Goal: Browse casually: Explore the website without a specific task or goal

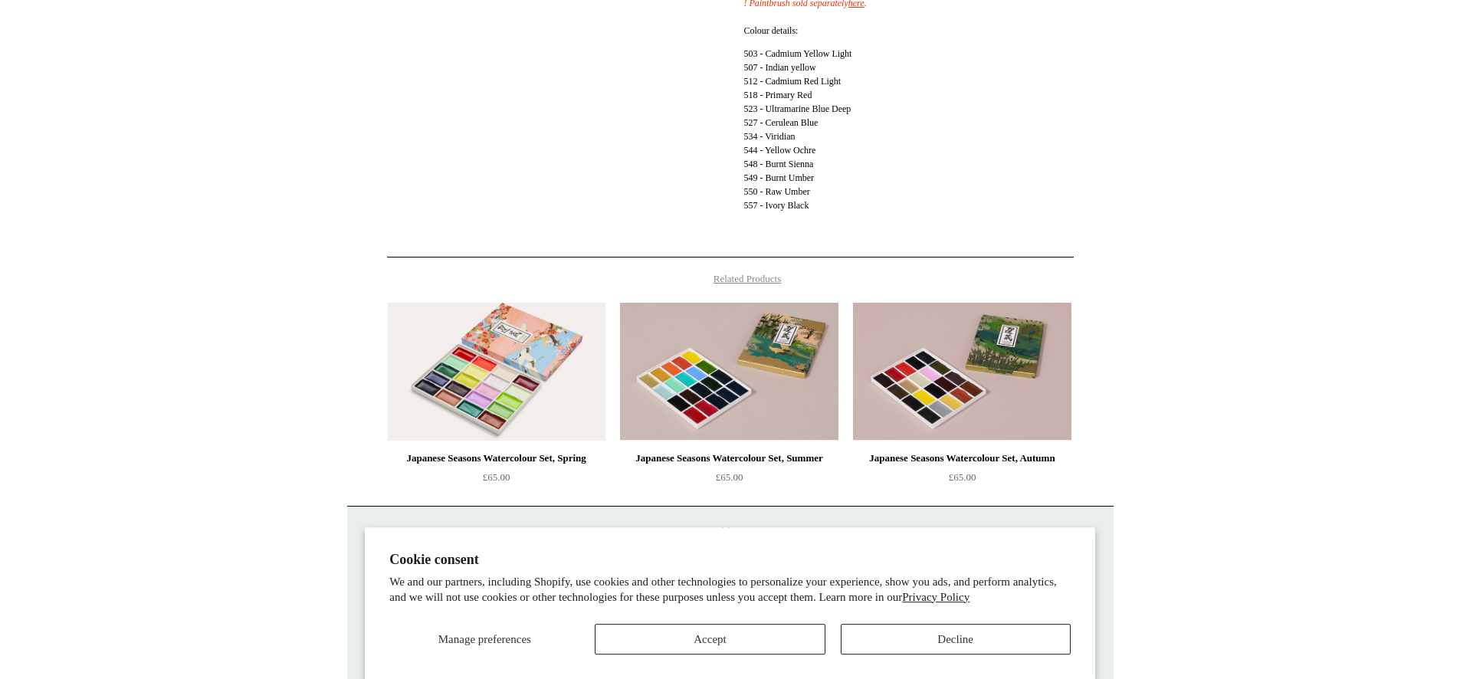
scroll to position [734, 0]
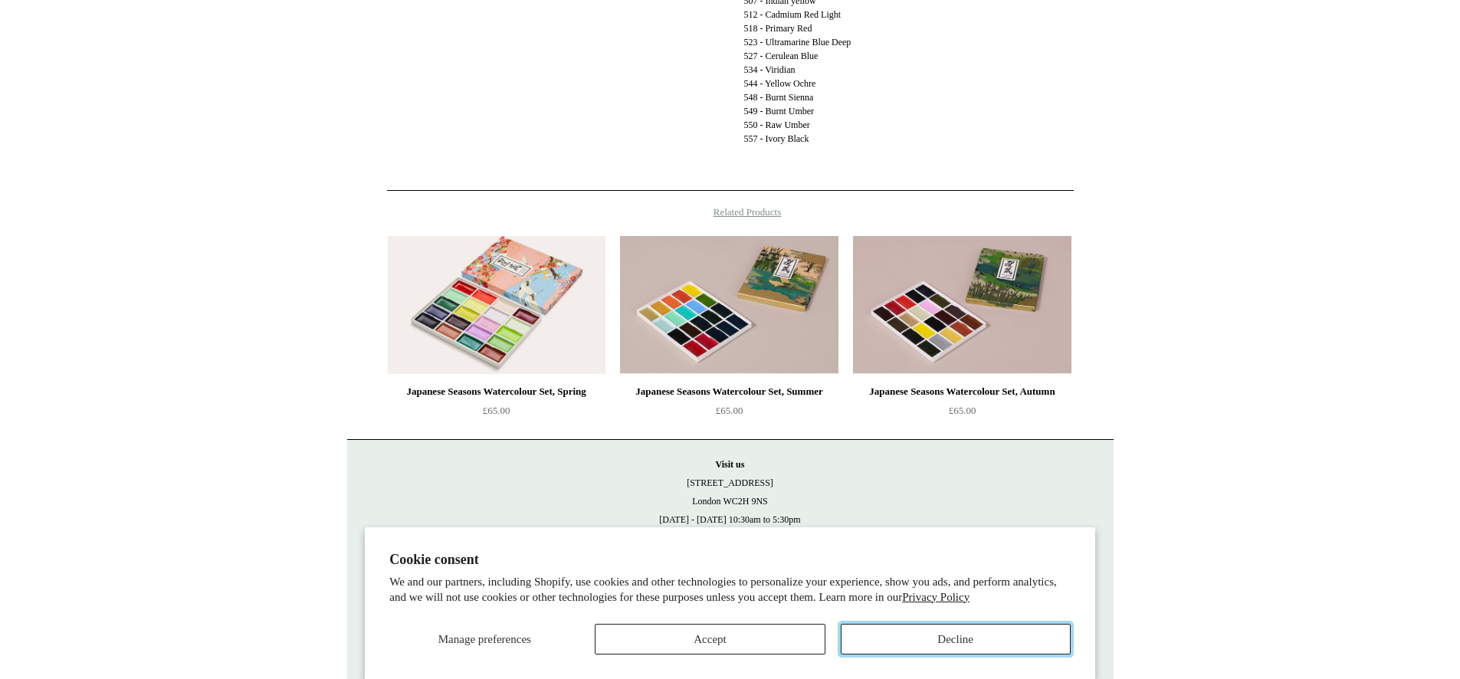
click at [959, 635] on button "Decline" at bounding box center [956, 639] width 230 height 31
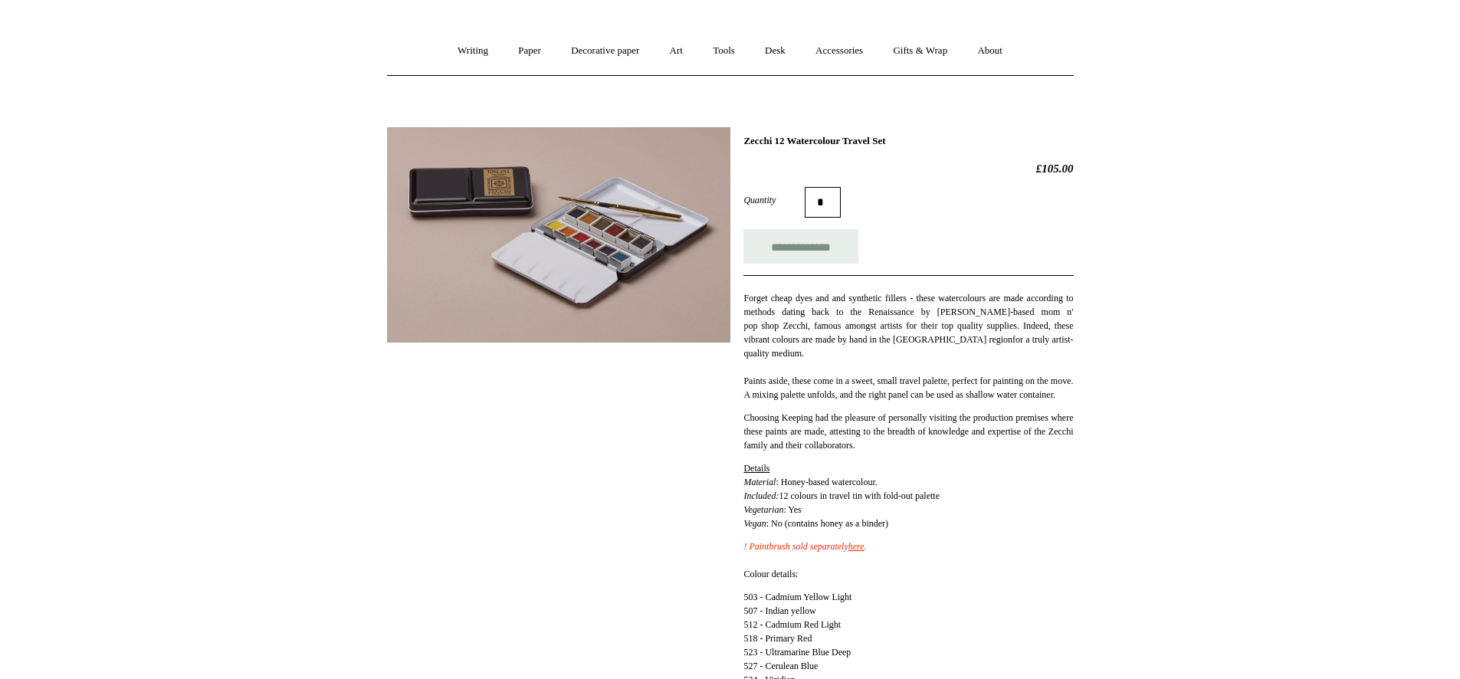
scroll to position [0, 0]
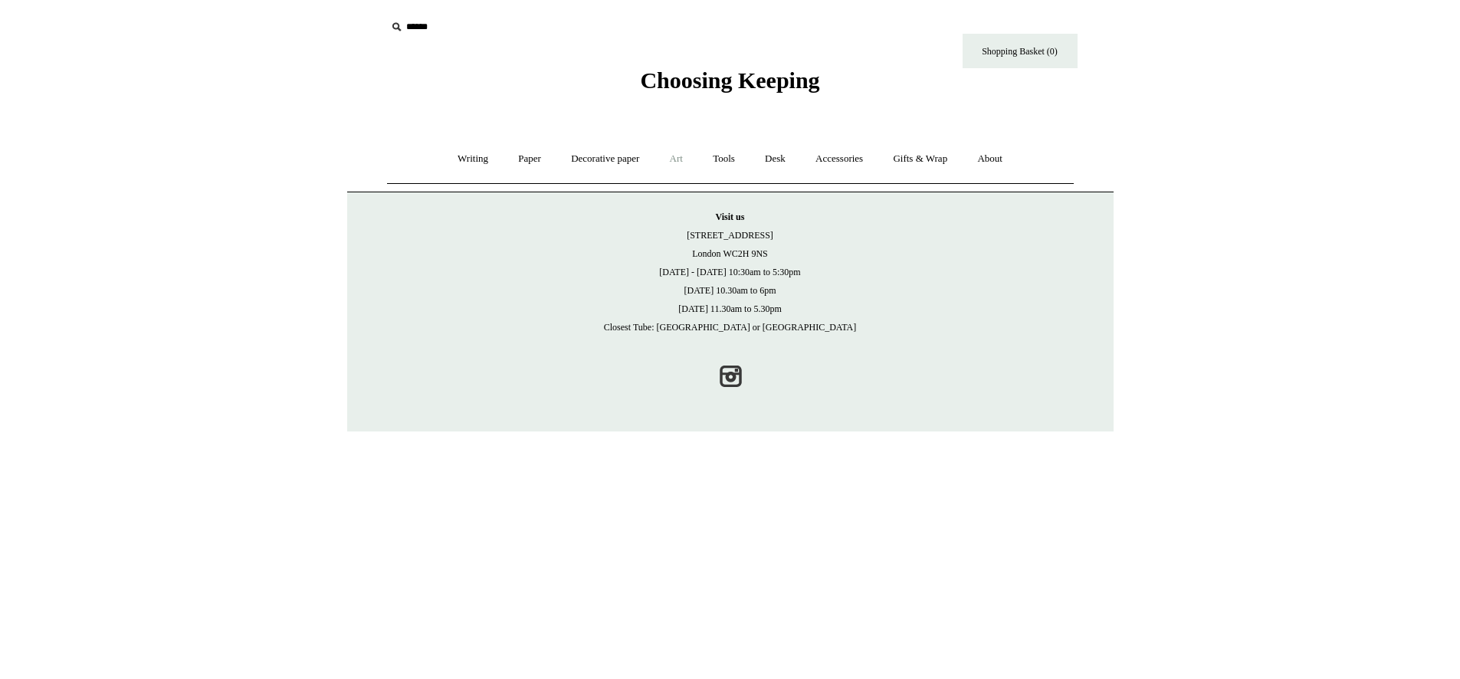
click at [682, 161] on link "Art +" at bounding box center [676, 159] width 41 height 41
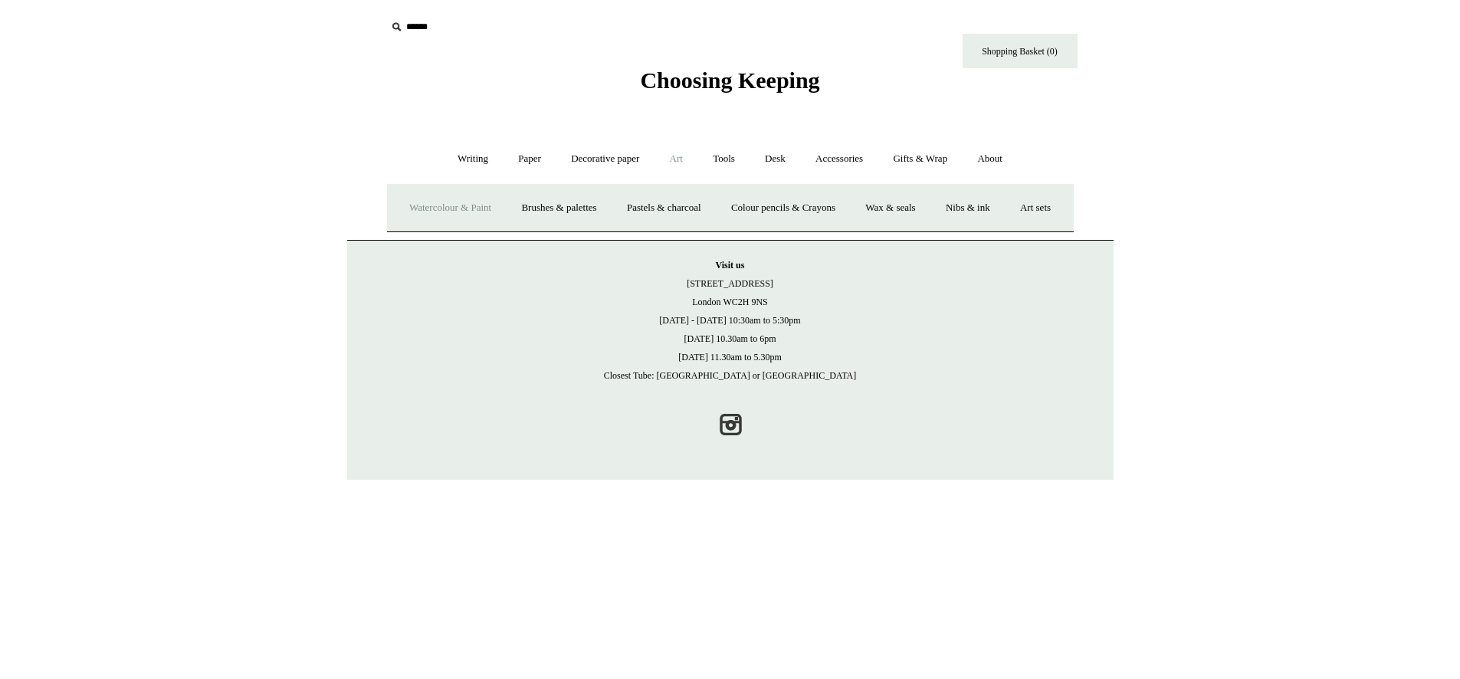
click at [500, 206] on link "Watercolour & Paint" at bounding box center [451, 208] width 110 height 41
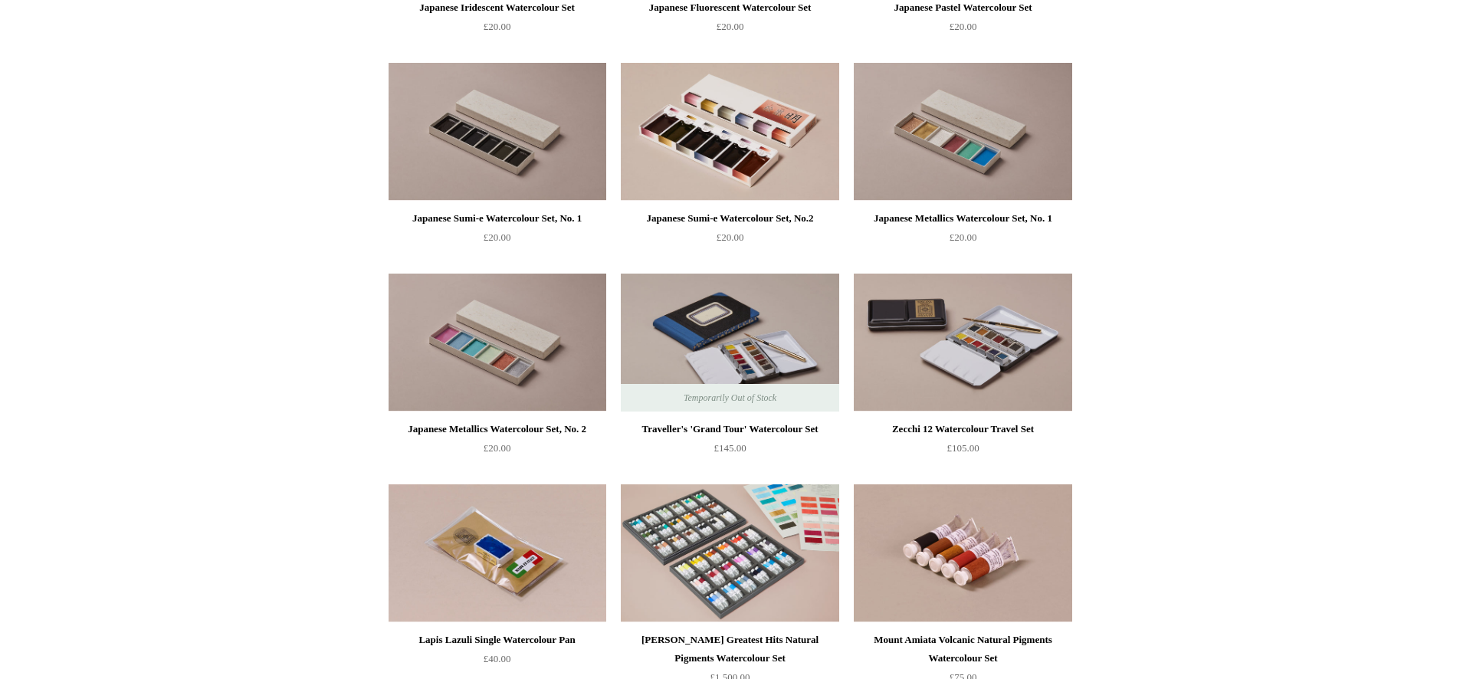
scroll to position [2600, 0]
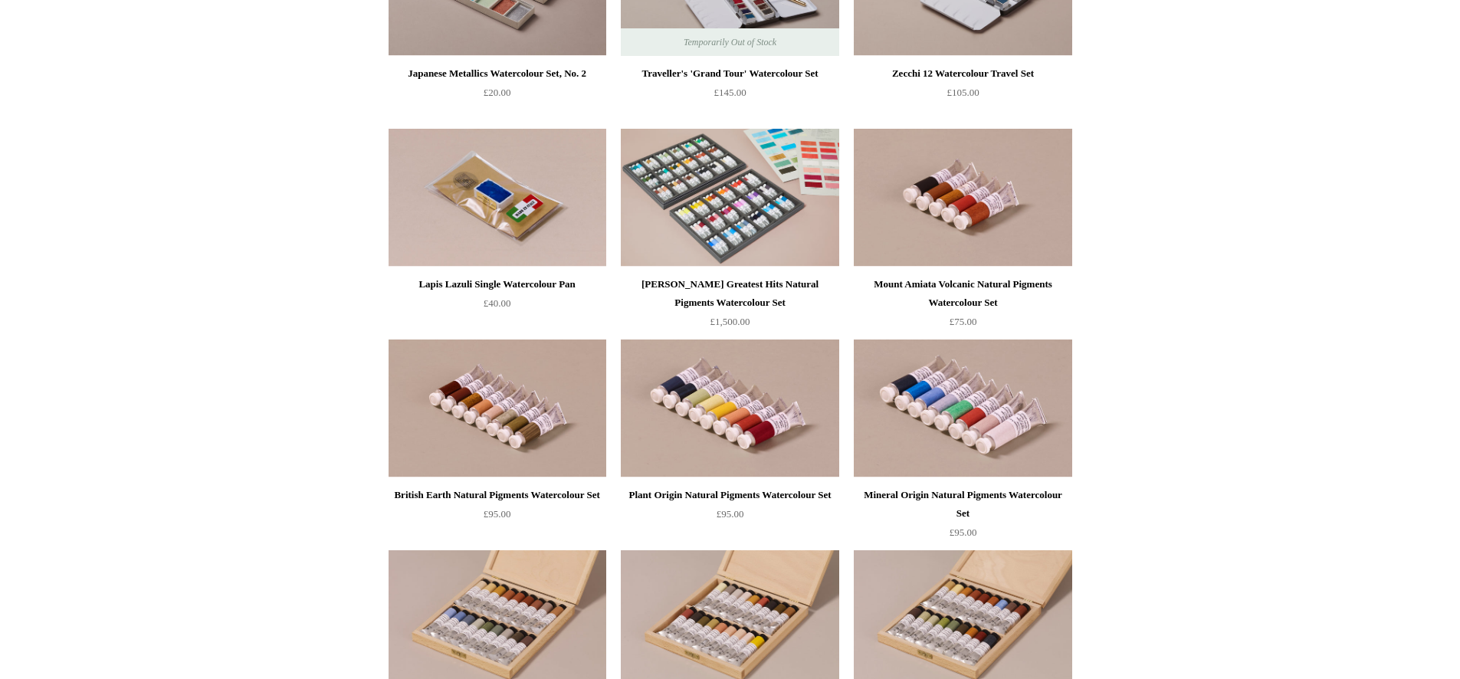
click at [533, 281] on div "Lapis Lazuli Single Watercolour Pan" at bounding box center [497, 284] width 210 height 18
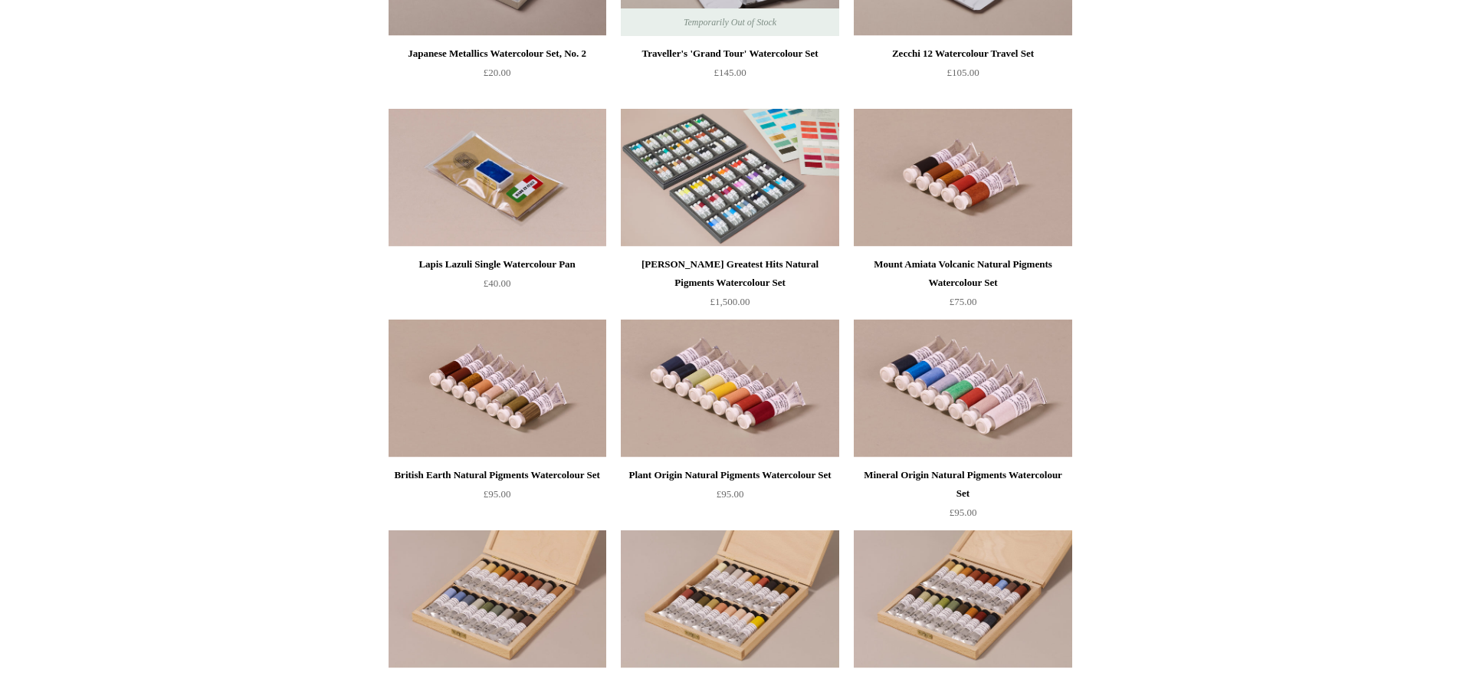
scroll to position [2661, 0]
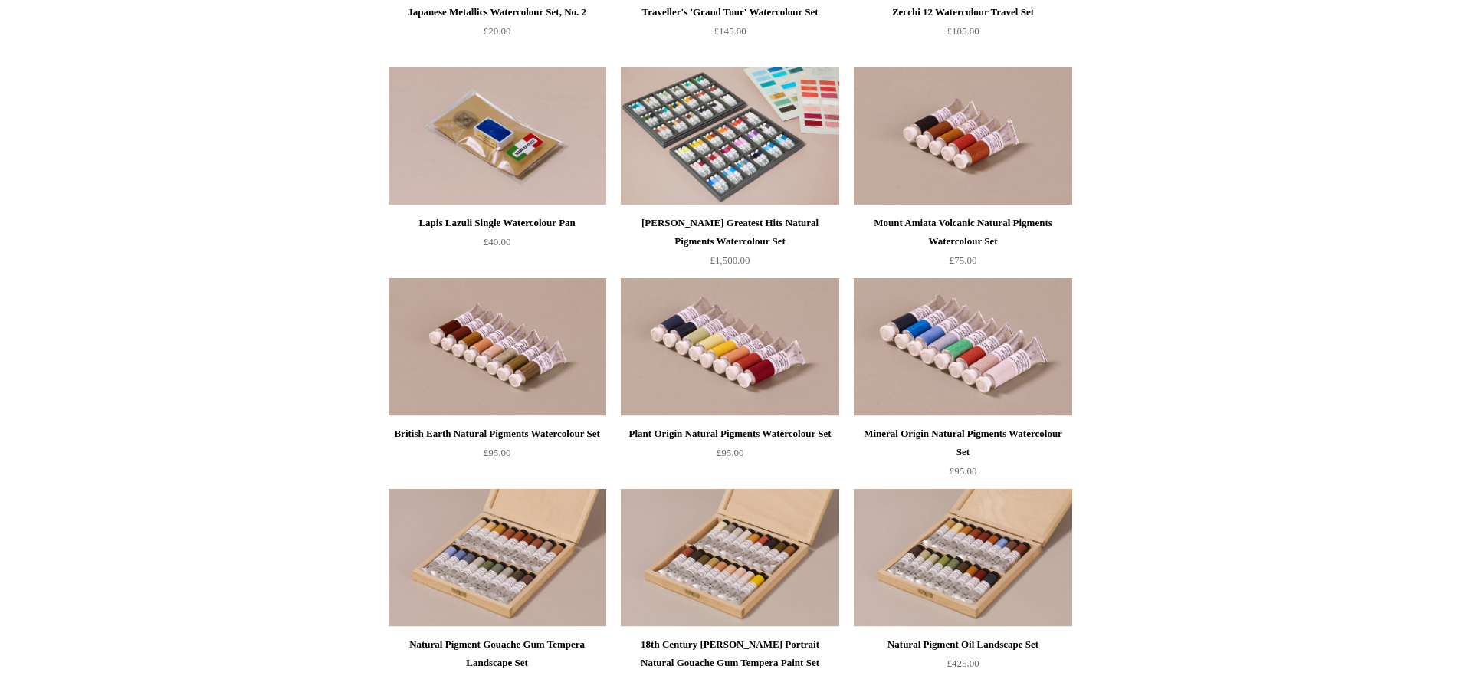
click at [1003, 224] on div "Mount Amiata Volcanic Natural Pigments Watercolour Set" at bounding box center [963, 232] width 210 height 37
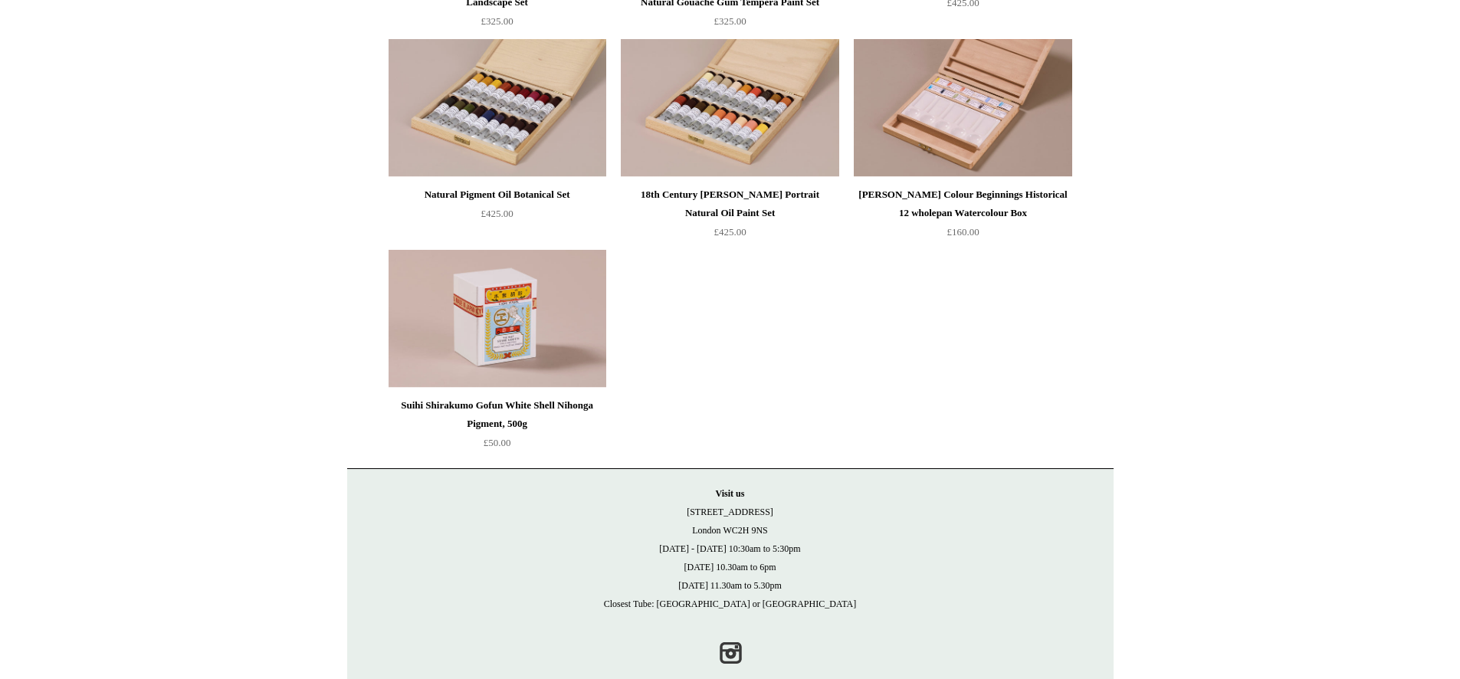
scroll to position [3323, 0]
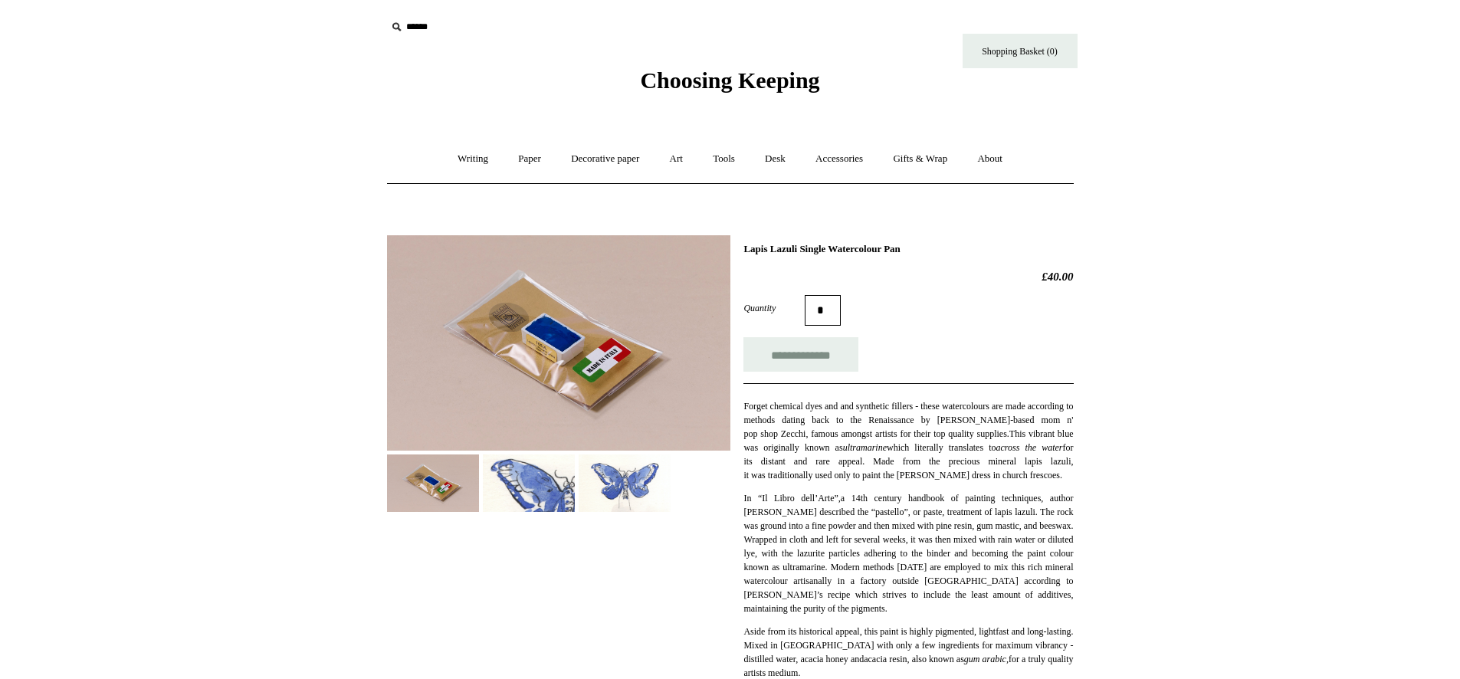
click at [555, 336] on img at bounding box center [558, 342] width 343 height 215
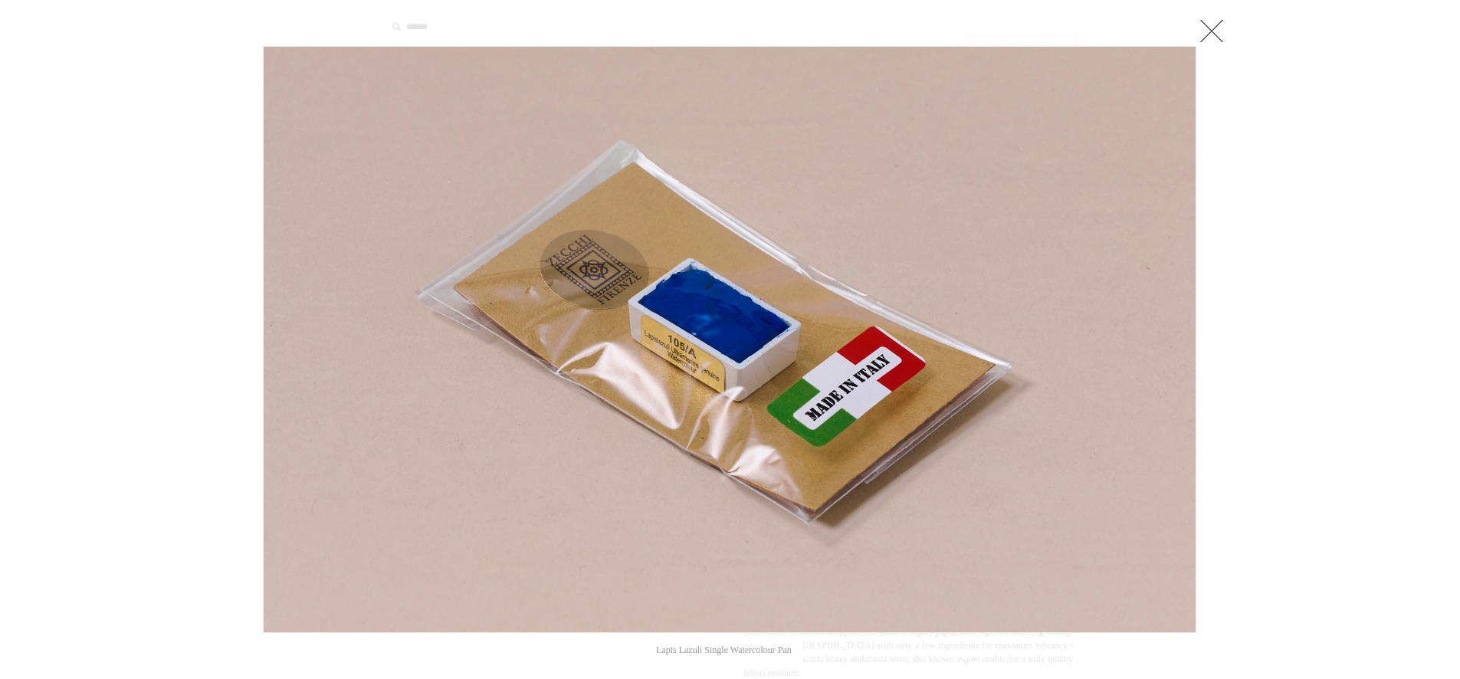
click at [1216, 25] on link at bounding box center [1211, 30] width 31 height 31
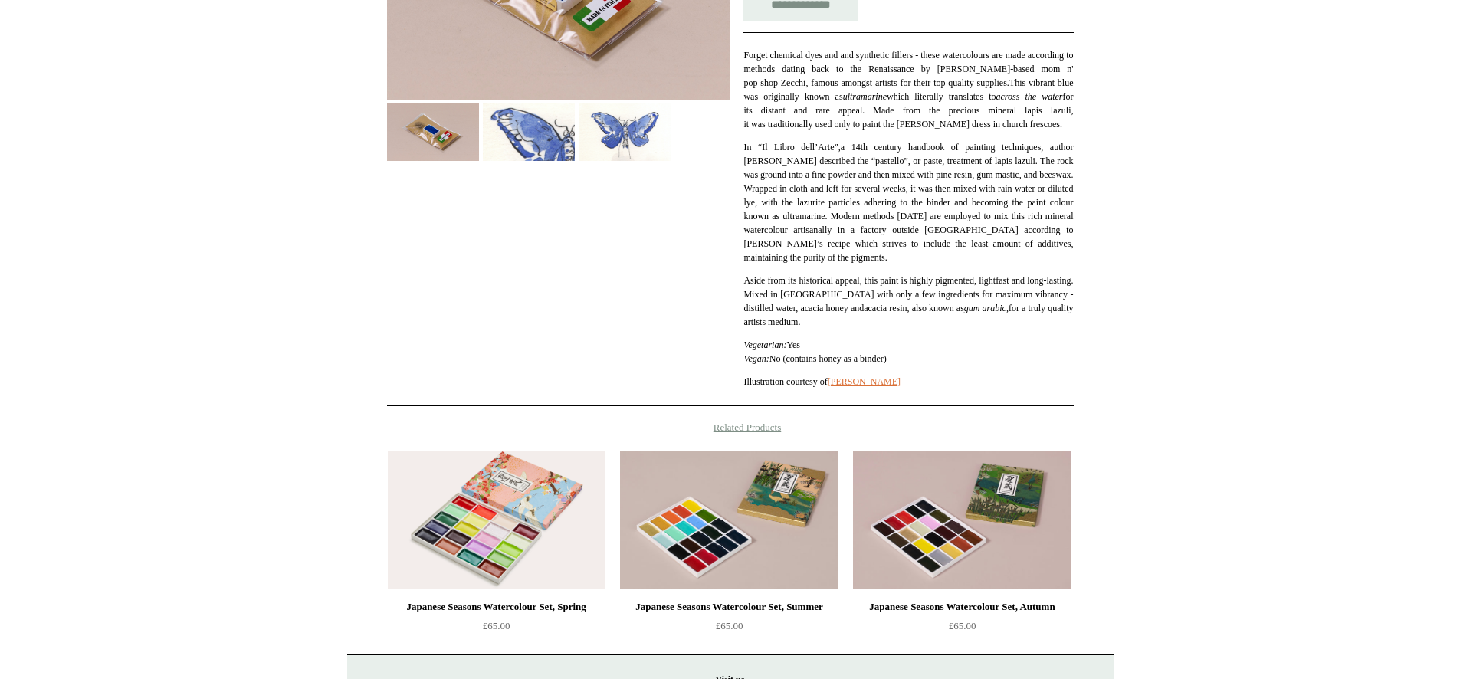
scroll to position [392, 0]
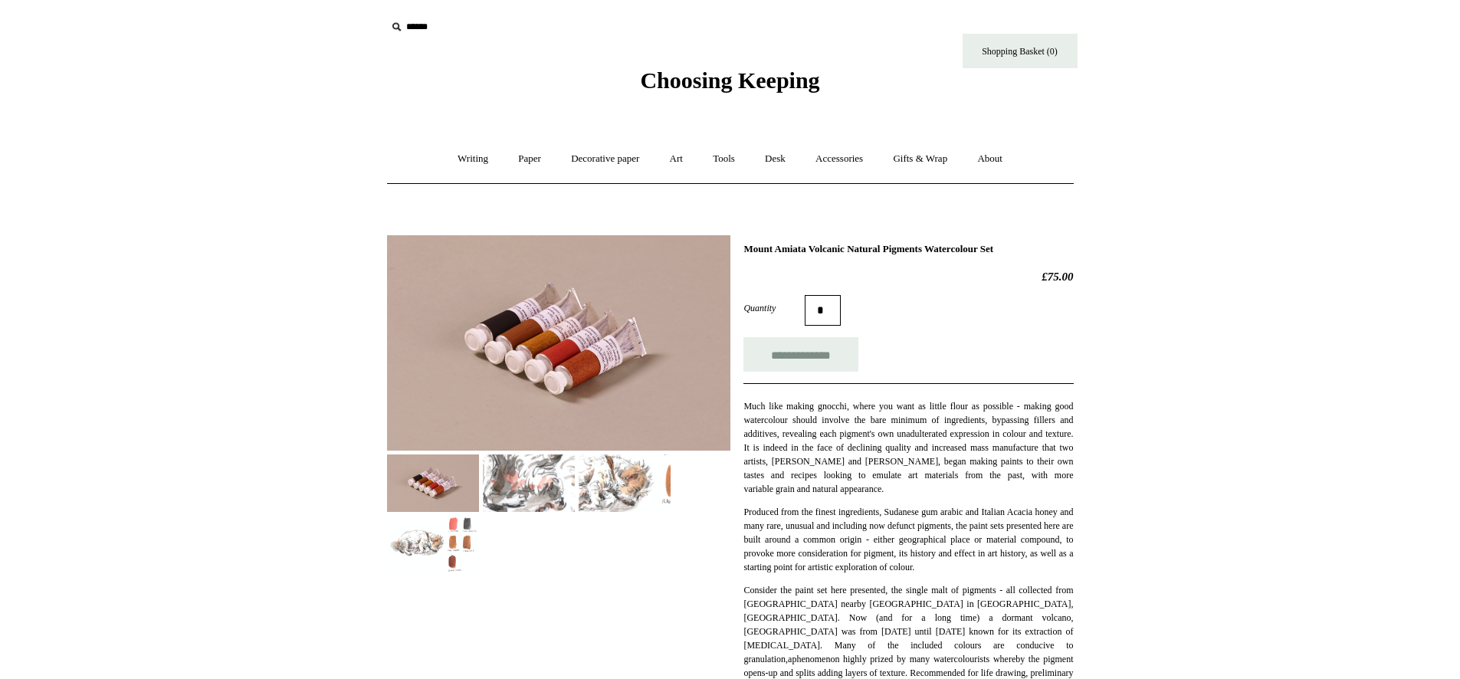
click at [592, 378] on img at bounding box center [558, 342] width 343 height 215
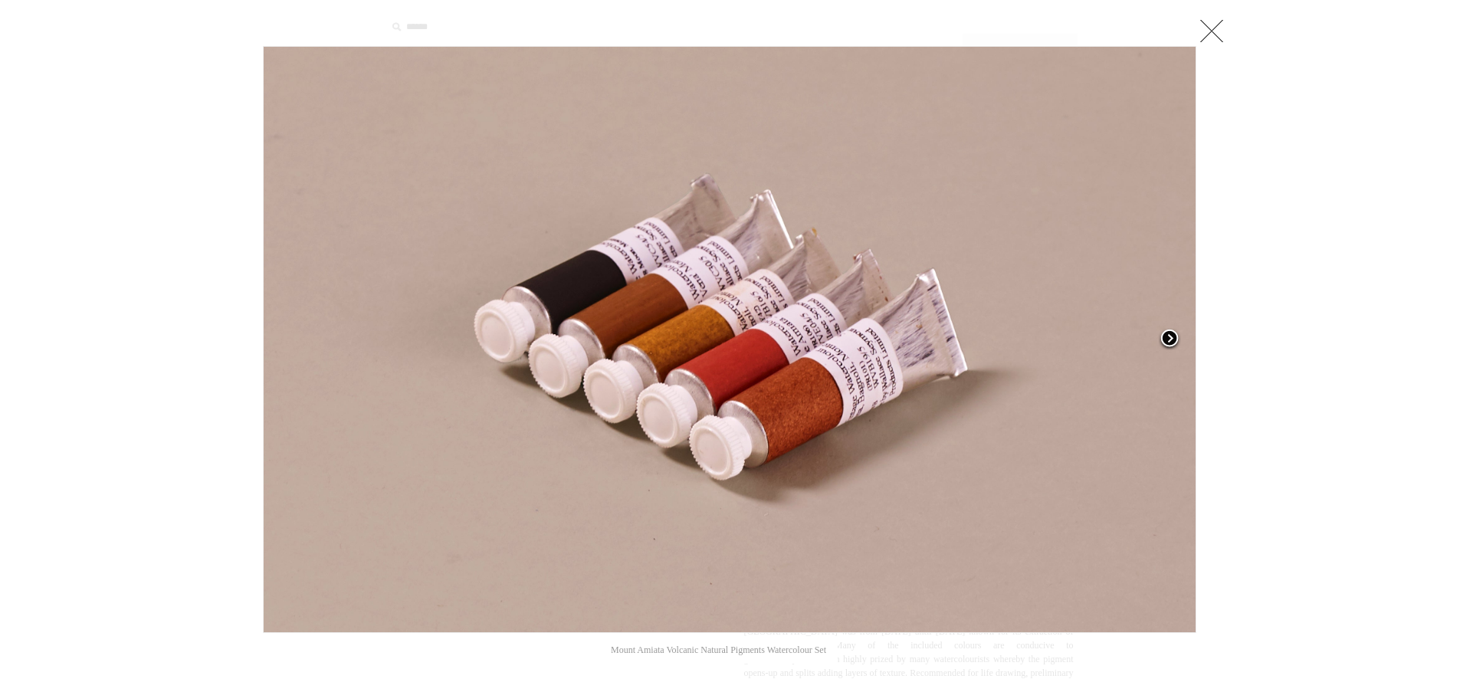
click at [1164, 469] on link at bounding box center [1033, 339] width 327 height 587
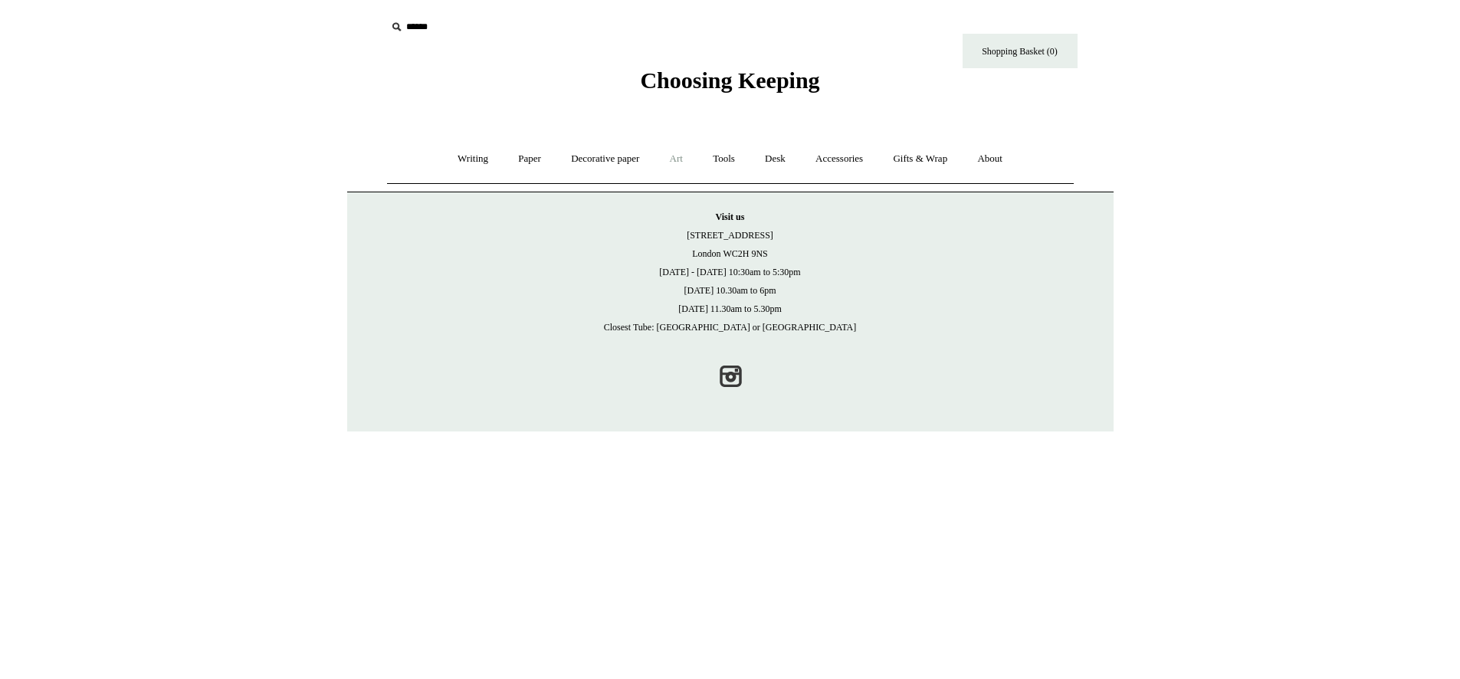
click at [671, 161] on link "Art +" at bounding box center [676, 159] width 41 height 41
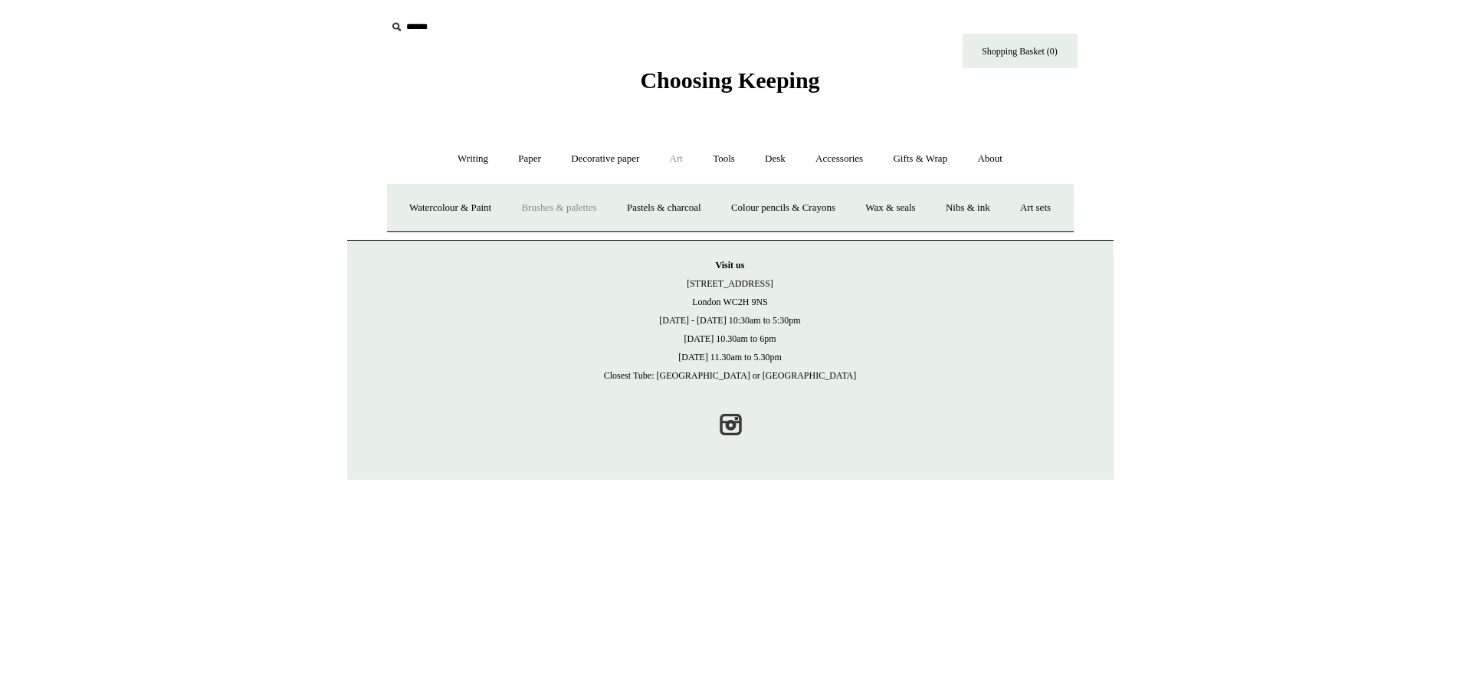
click at [579, 206] on link "Brushes & palettes" at bounding box center [558, 208] width 103 height 41
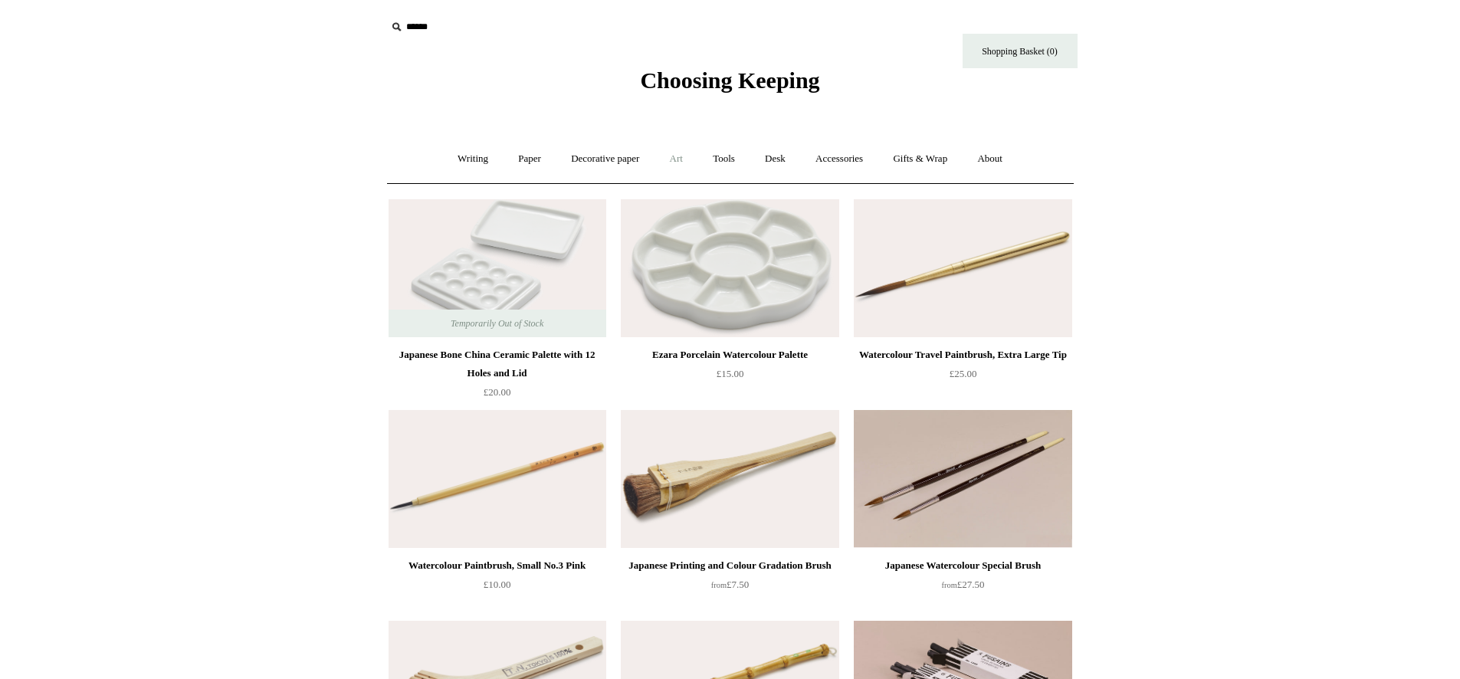
click at [684, 169] on link "Art +" at bounding box center [676, 159] width 41 height 41
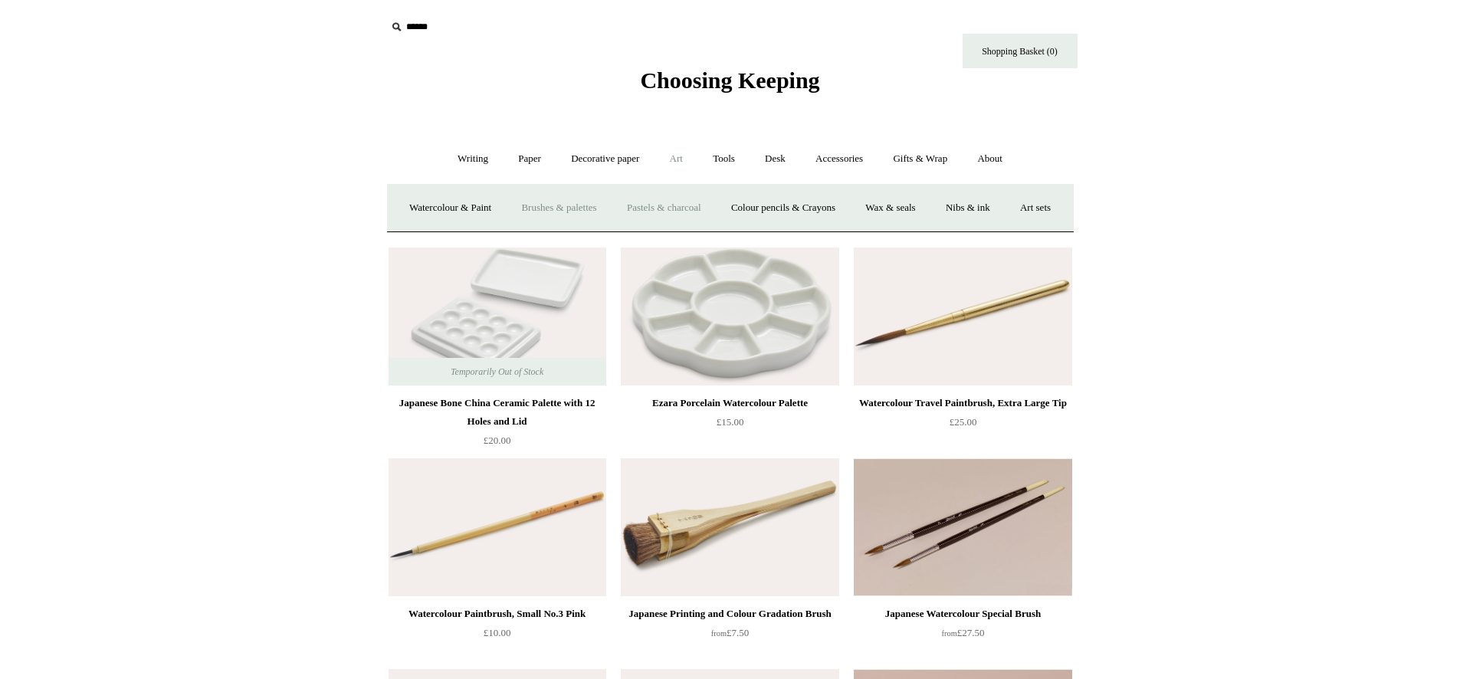
click at [694, 208] on link "Pastels & charcoal" at bounding box center [664, 208] width 102 height 41
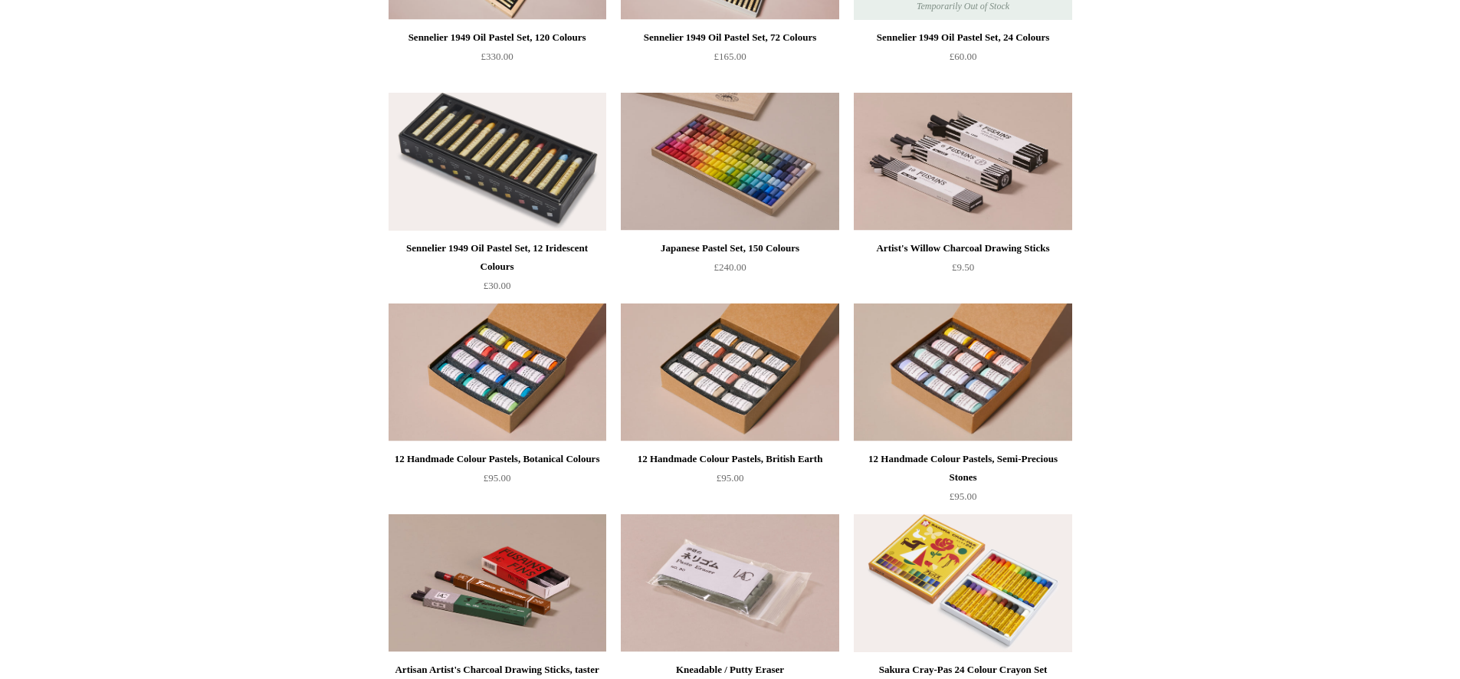
scroll to position [417, 0]
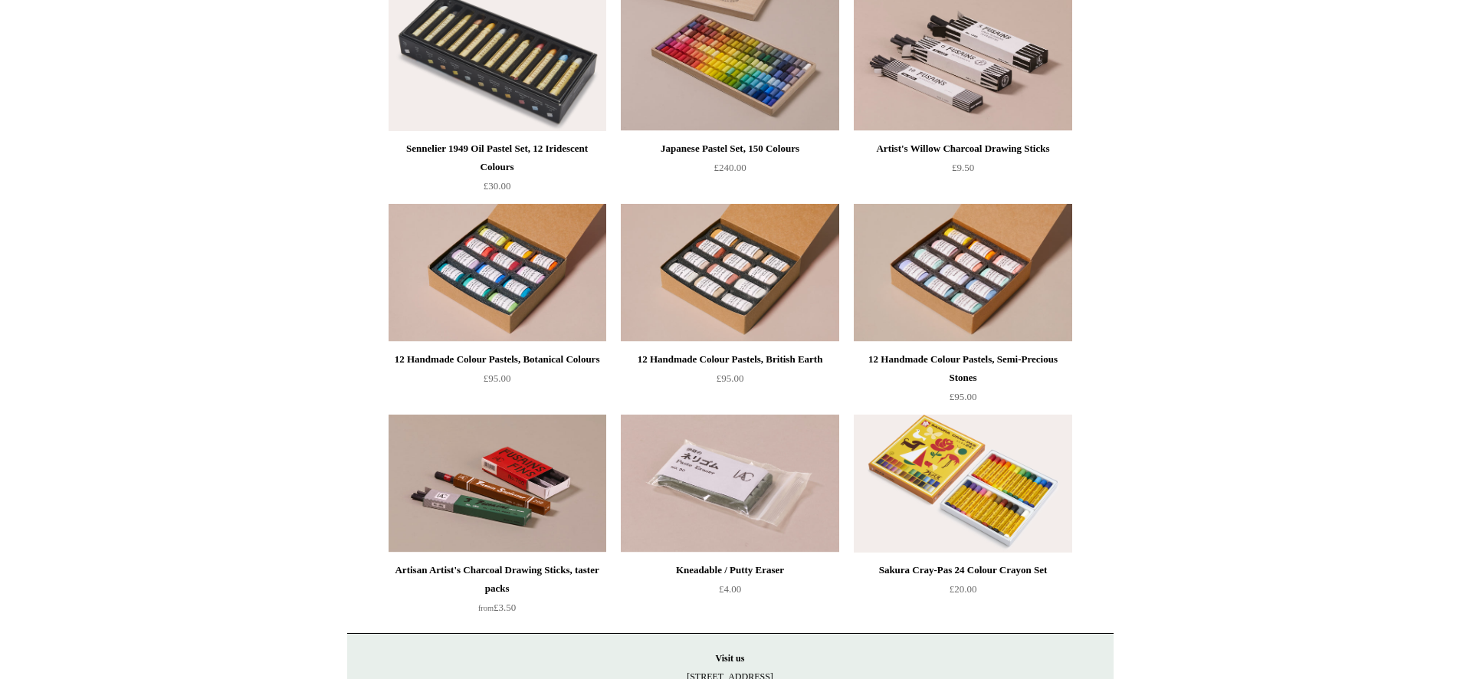
click at [516, 359] on div "12 Handmade Colour Pastels, Botanical Colours" at bounding box center [497, 359] width 210 height 18
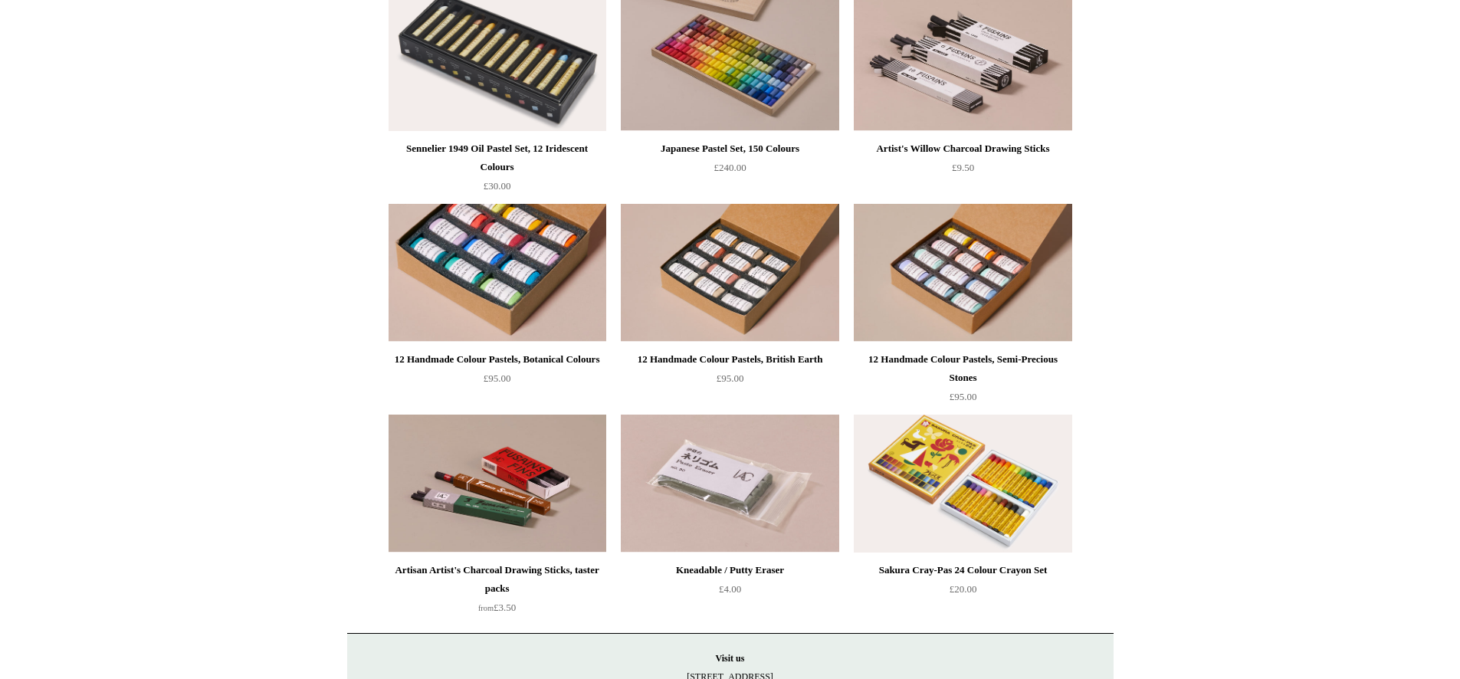
click at [510, 292] on img at bounding box center [498, 273] width 218 height 138
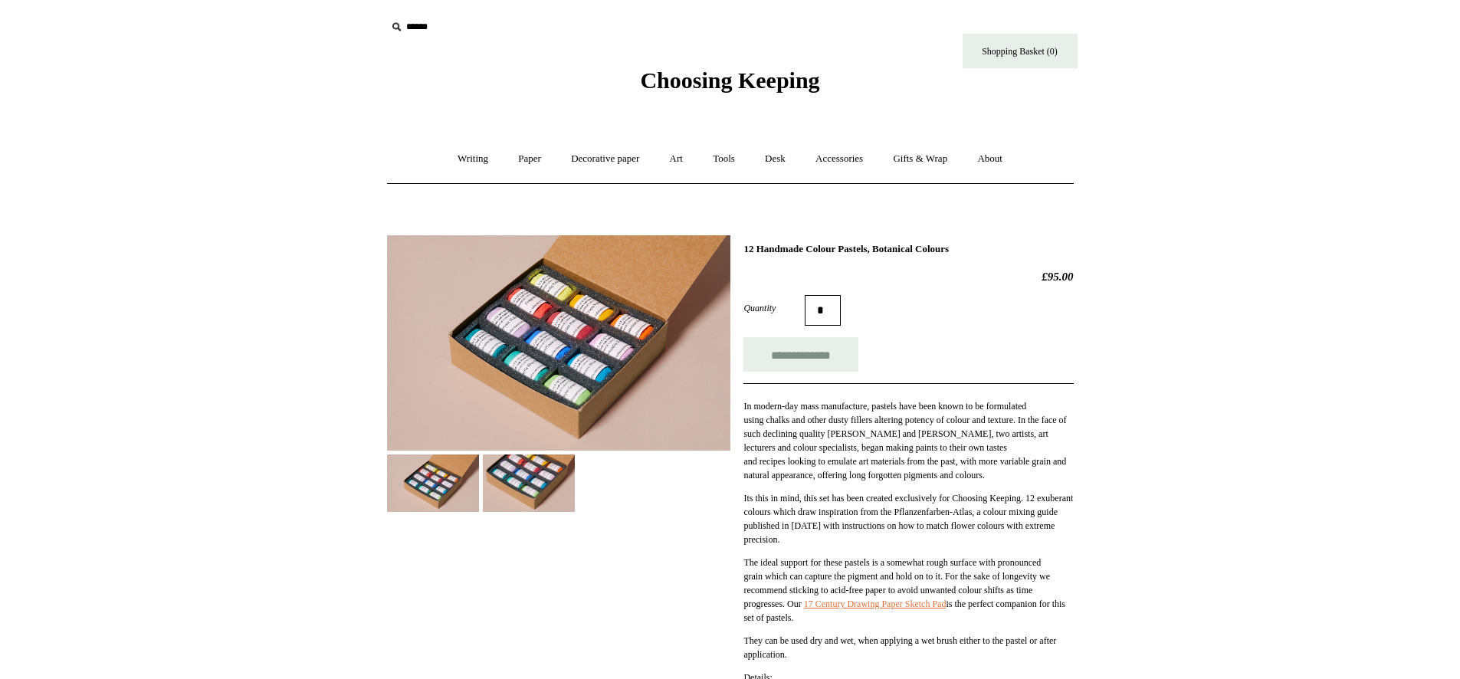
click at [588, 361] on img at bounding box center [558, 342] width 343 height 215
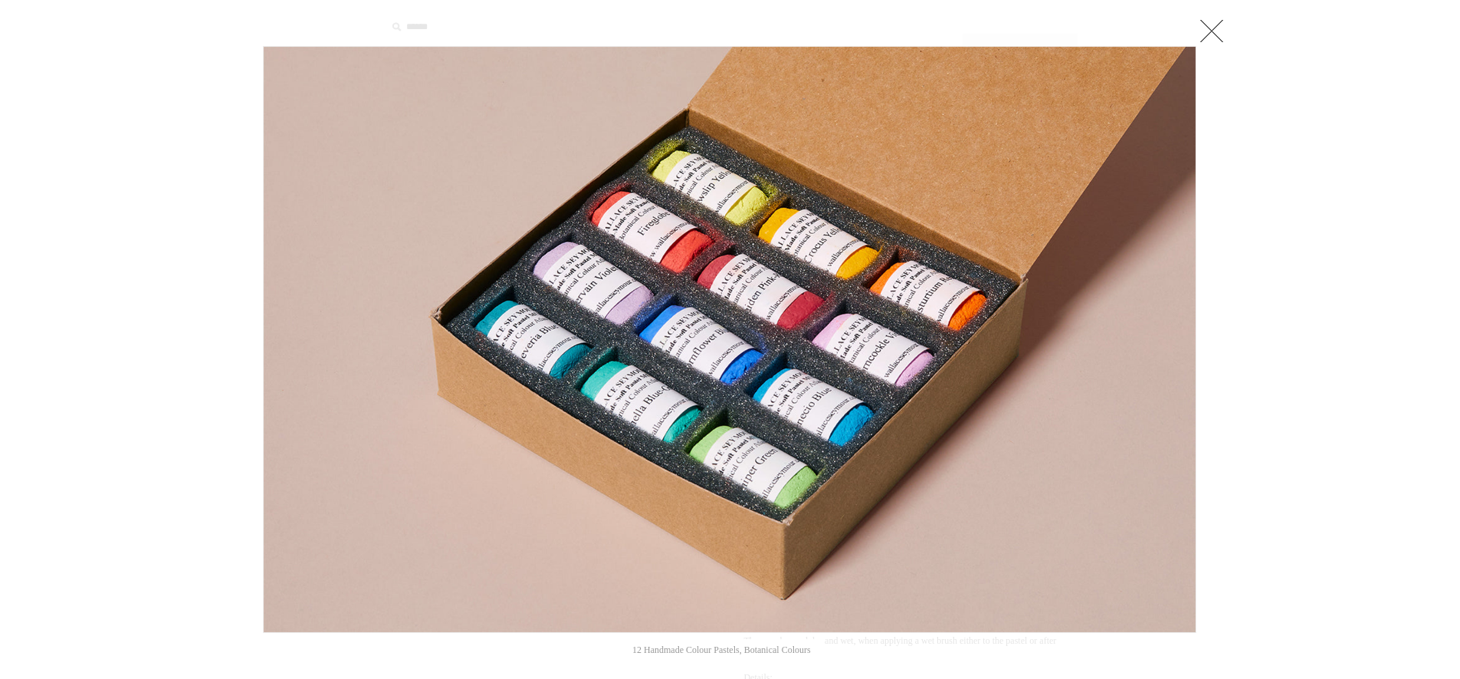
click at [1205, 463] on div at bounding box center [1203, 339] width 15 height 587
click at [1209, 31] on link at bounding box center [1211, 30] width 31 height 31
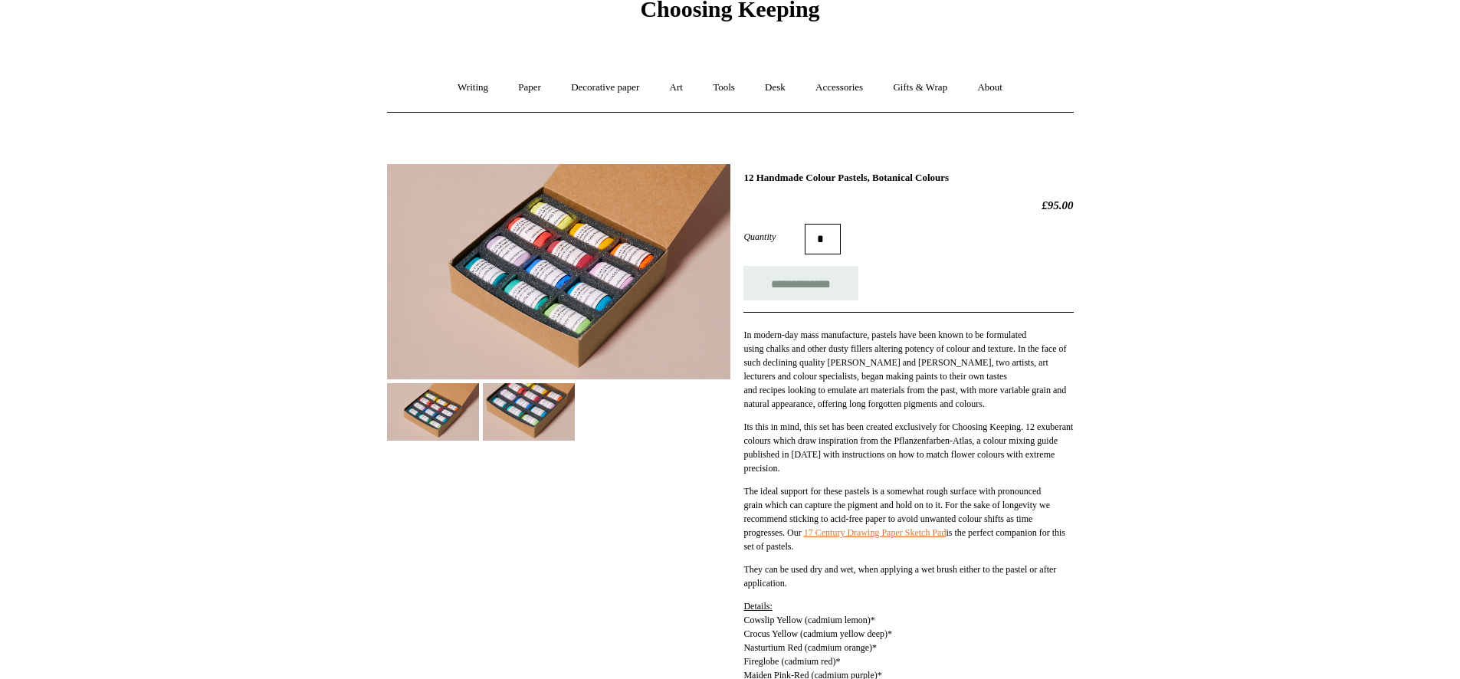
scroll to position [123, 0]
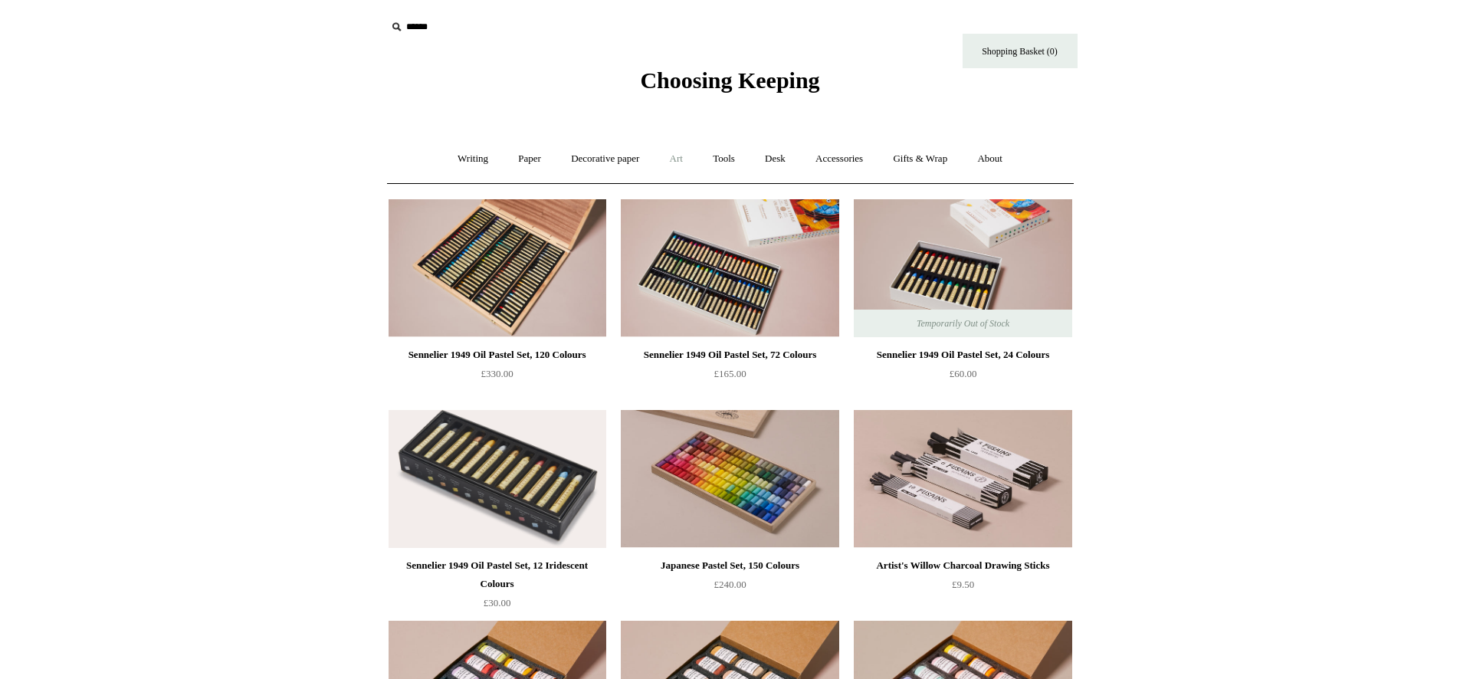
click at [682, 160] on link "Art +" at bounding box center [676, 159] width 41 height 41
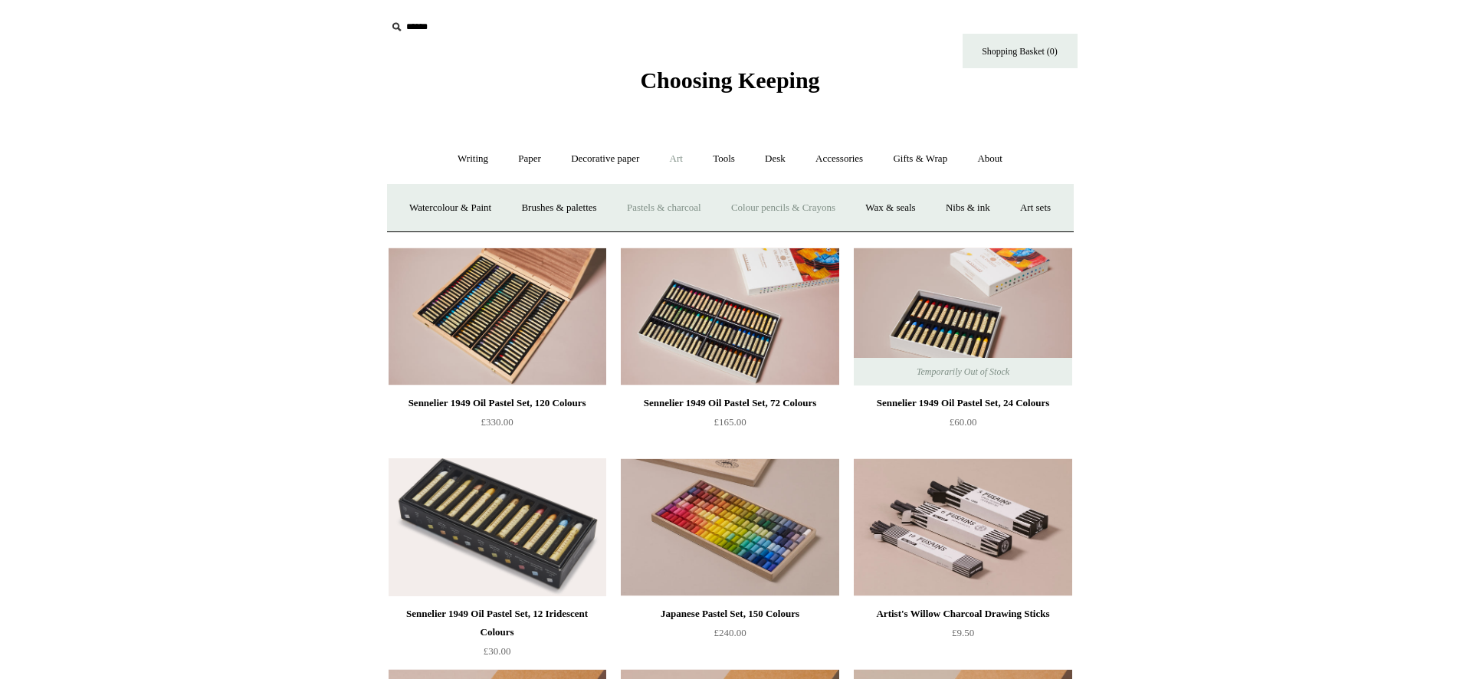
click at [801, 208] on link "Colour pencils & Crayons" at bounding box center [783, 208] width 132 height 41
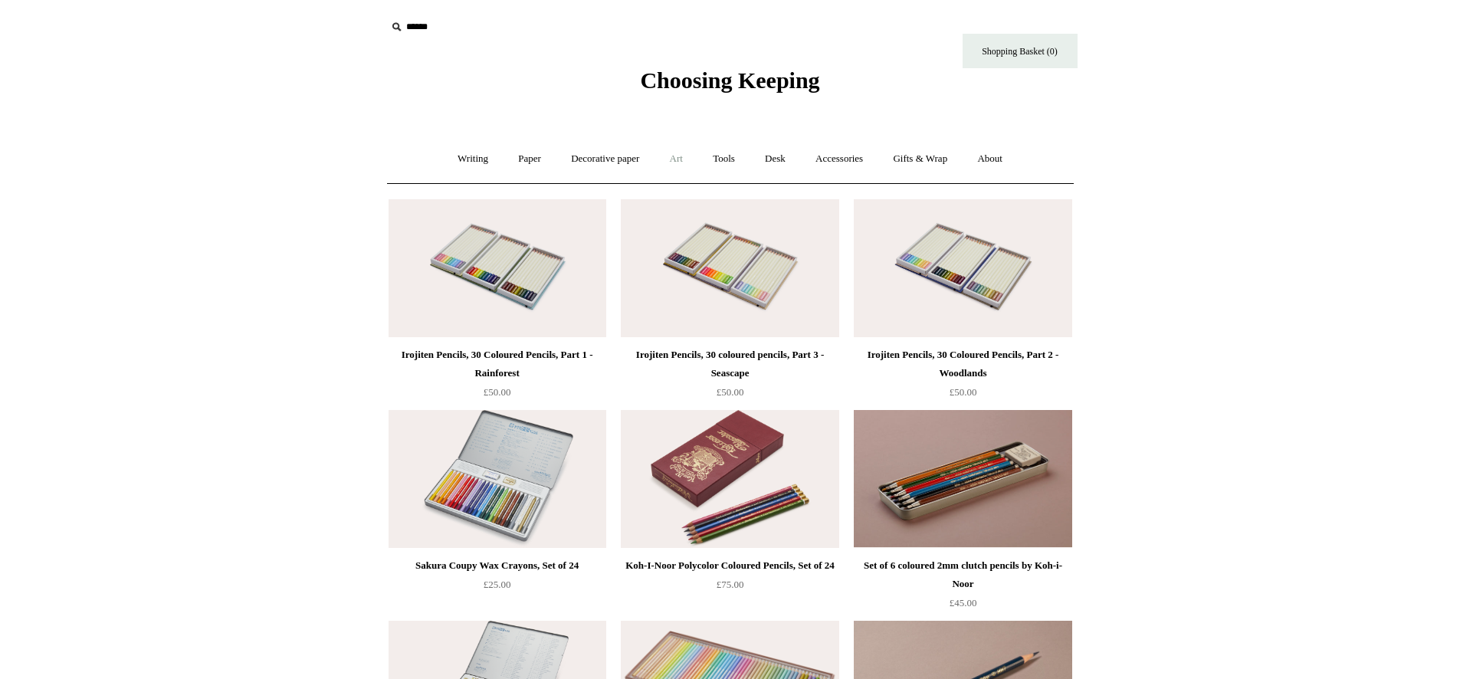
click at [683, 162] on link "Art +" at bounding box center [676, 159] width 41 height 41
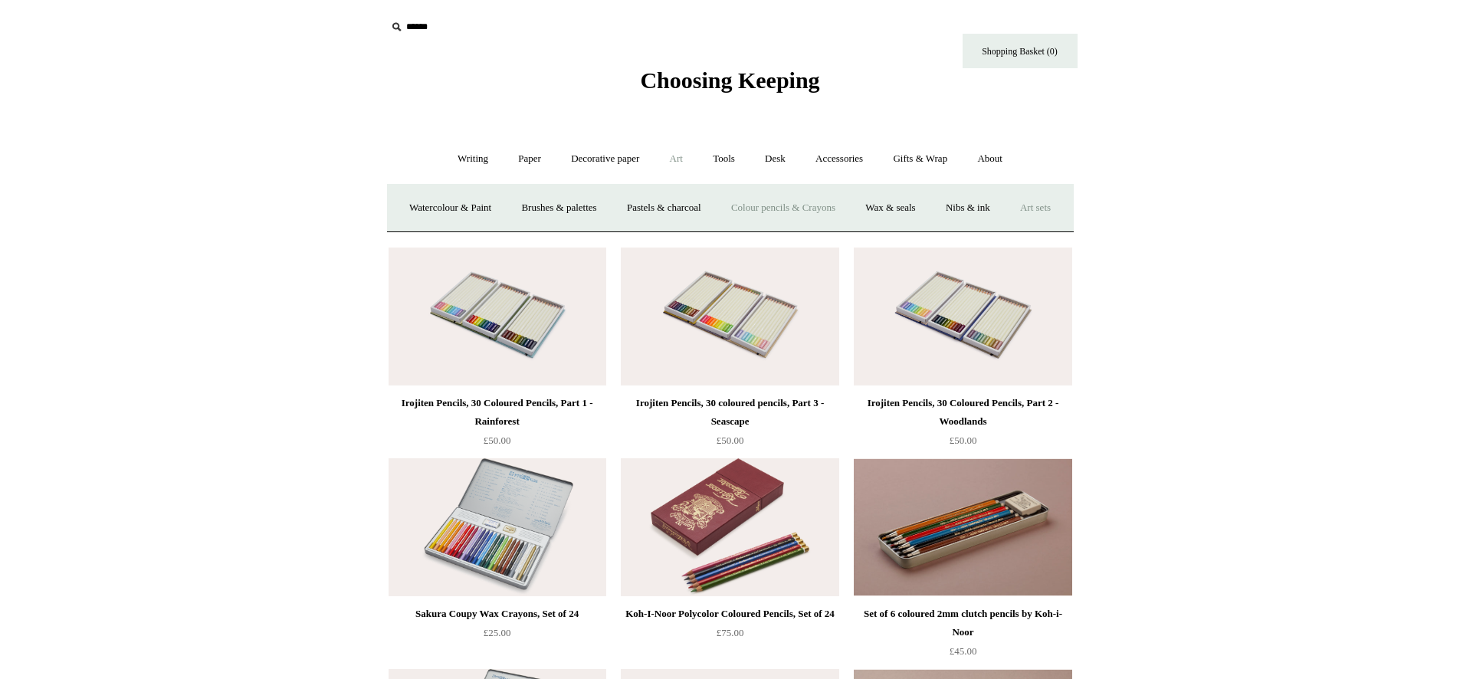
click at [1006, 228] on link "Art sets" at bounding box center [1035, 208] width 58 height 41
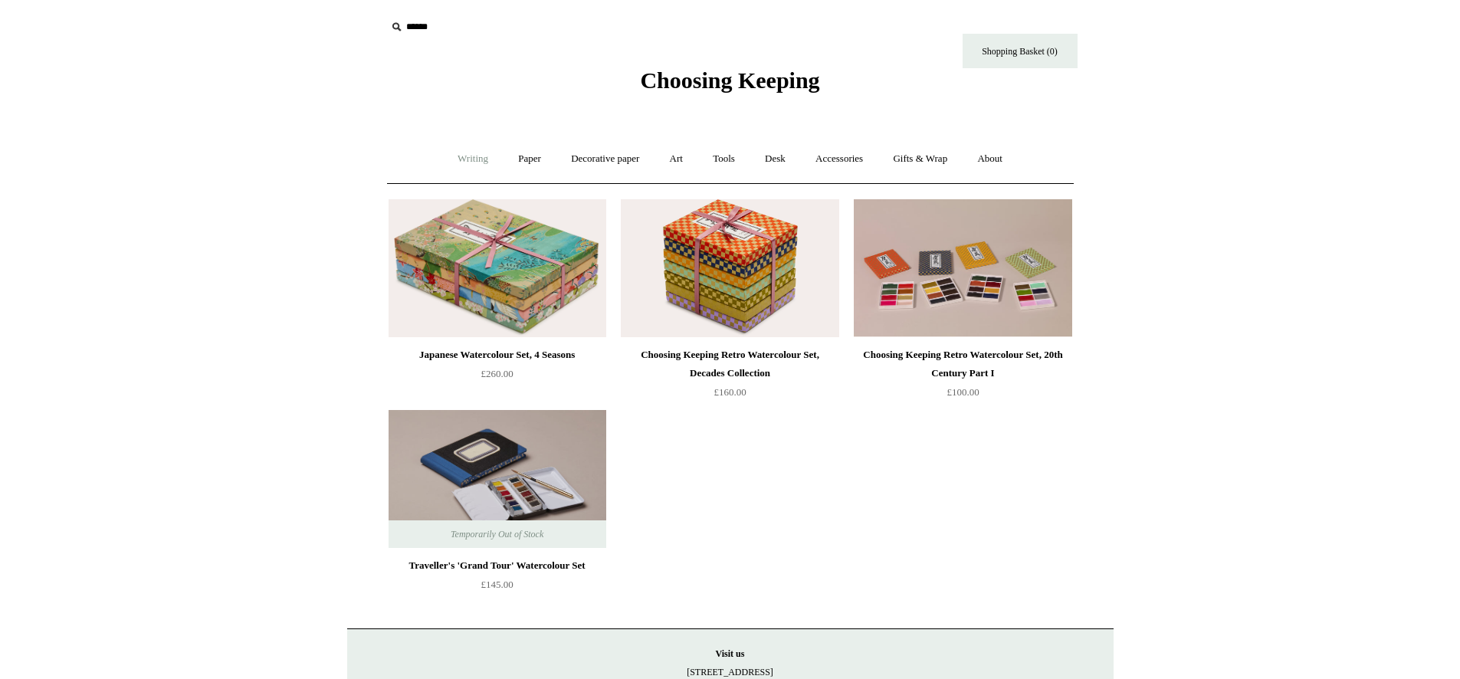
click at [484, 159] on link "Writing +" at bounding box center [473, 159] width 58 height 41
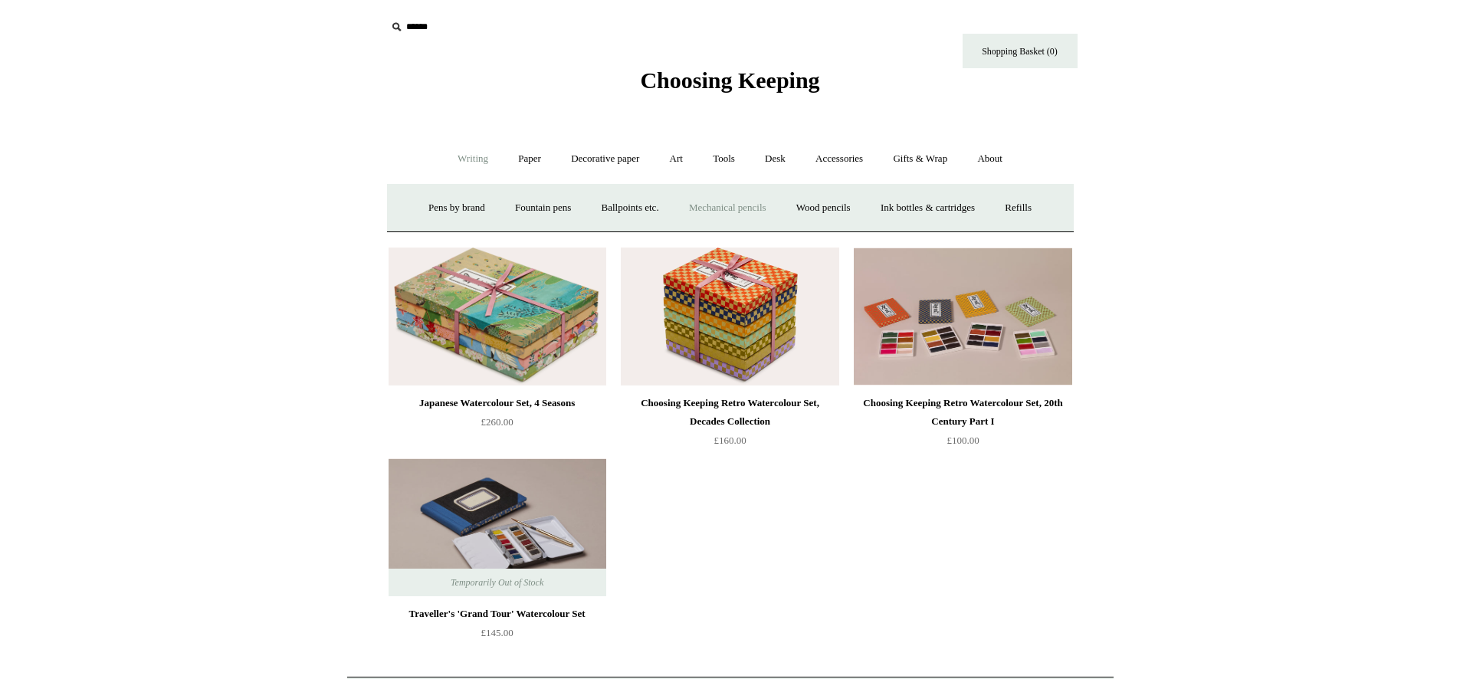
click at [757, 206] on link "Mechanical pencils +" at bounding box center [727, 208] width 105 height 41
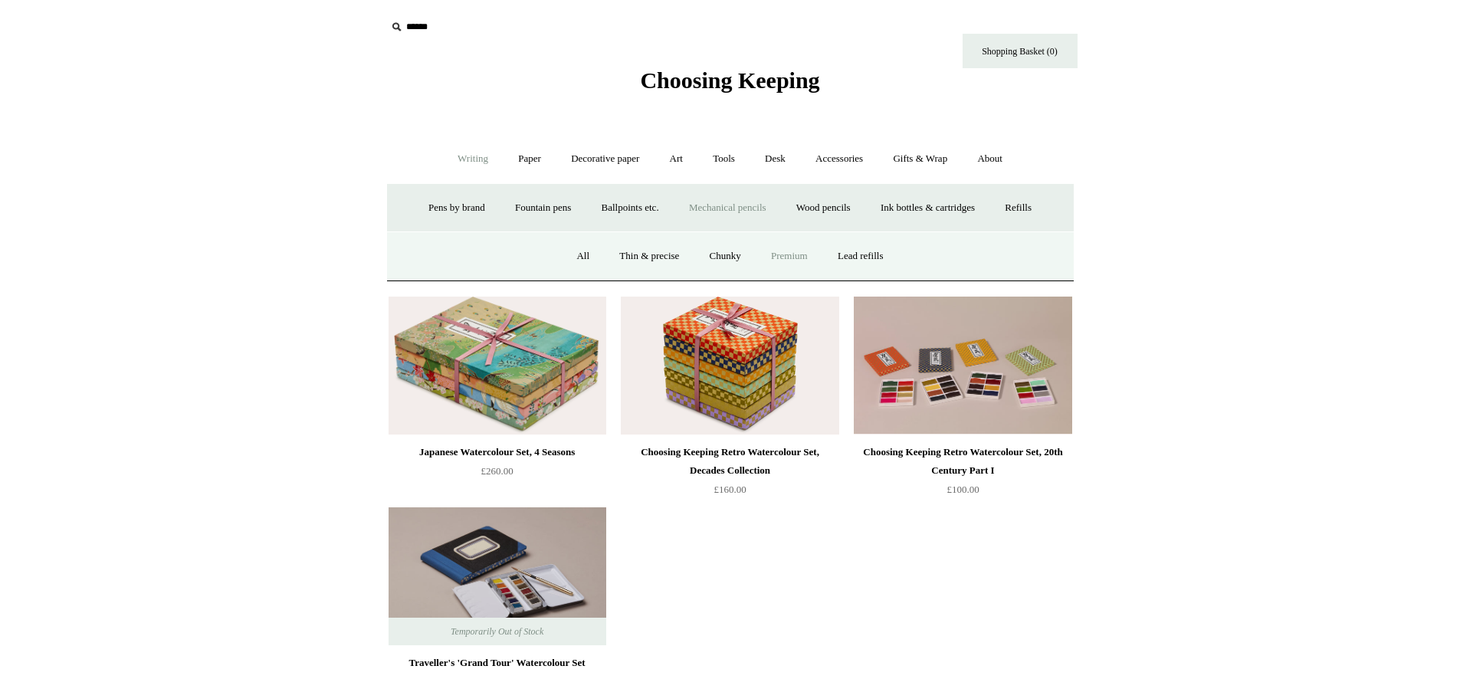
click at [792, 258] on link "Premium" at bounding box center [789, 256] width 64 height 41
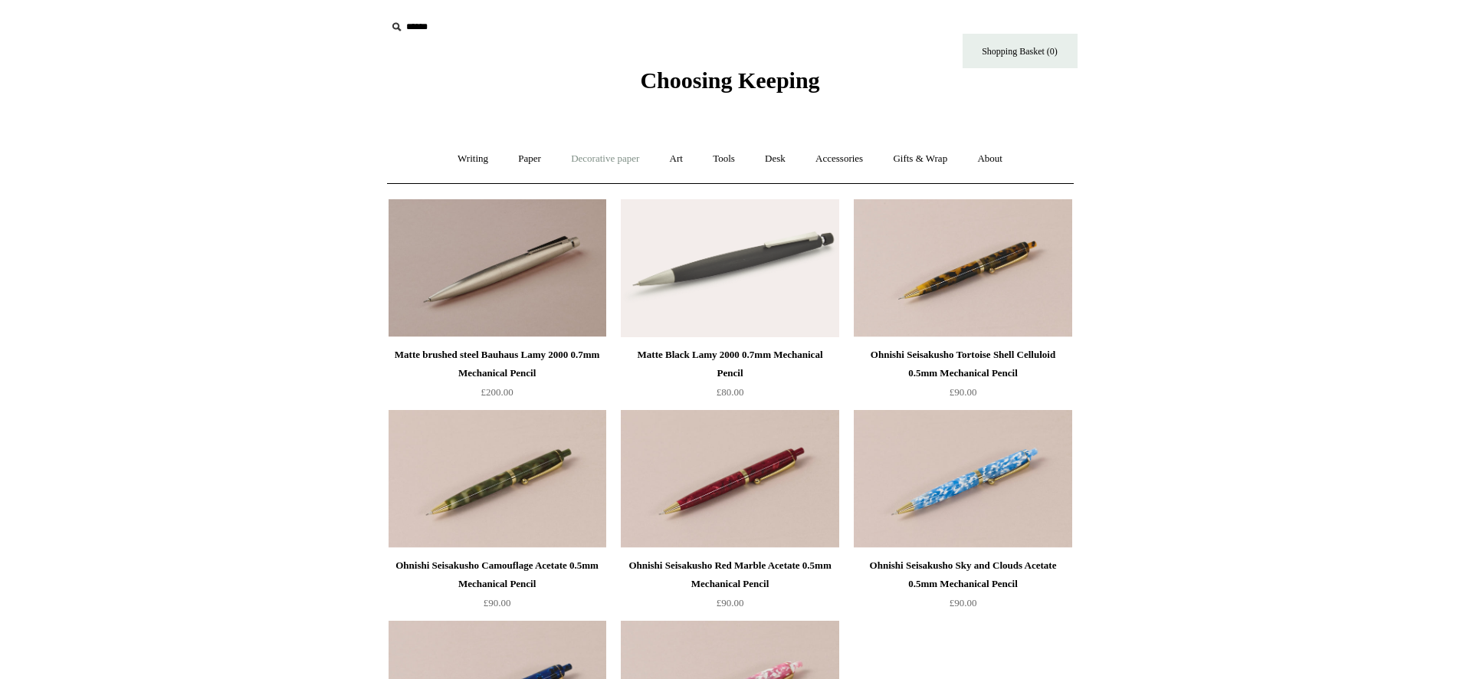
click at [632, 165] on link "Decorative paper +" at bounding box center [605, 159] width 96 height 41
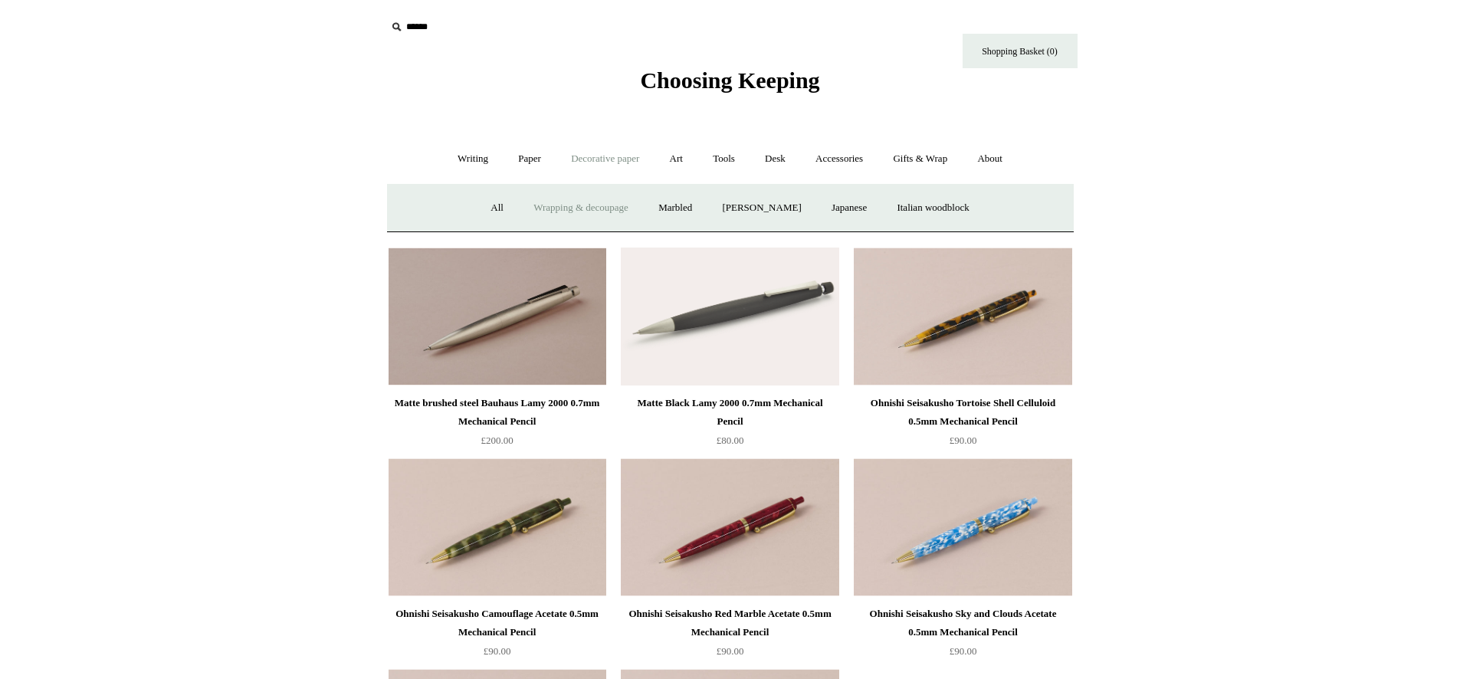
click at [612, 205] on link "Wrapping & decoupage" at bounding box center [581, 208] width 123 height 41
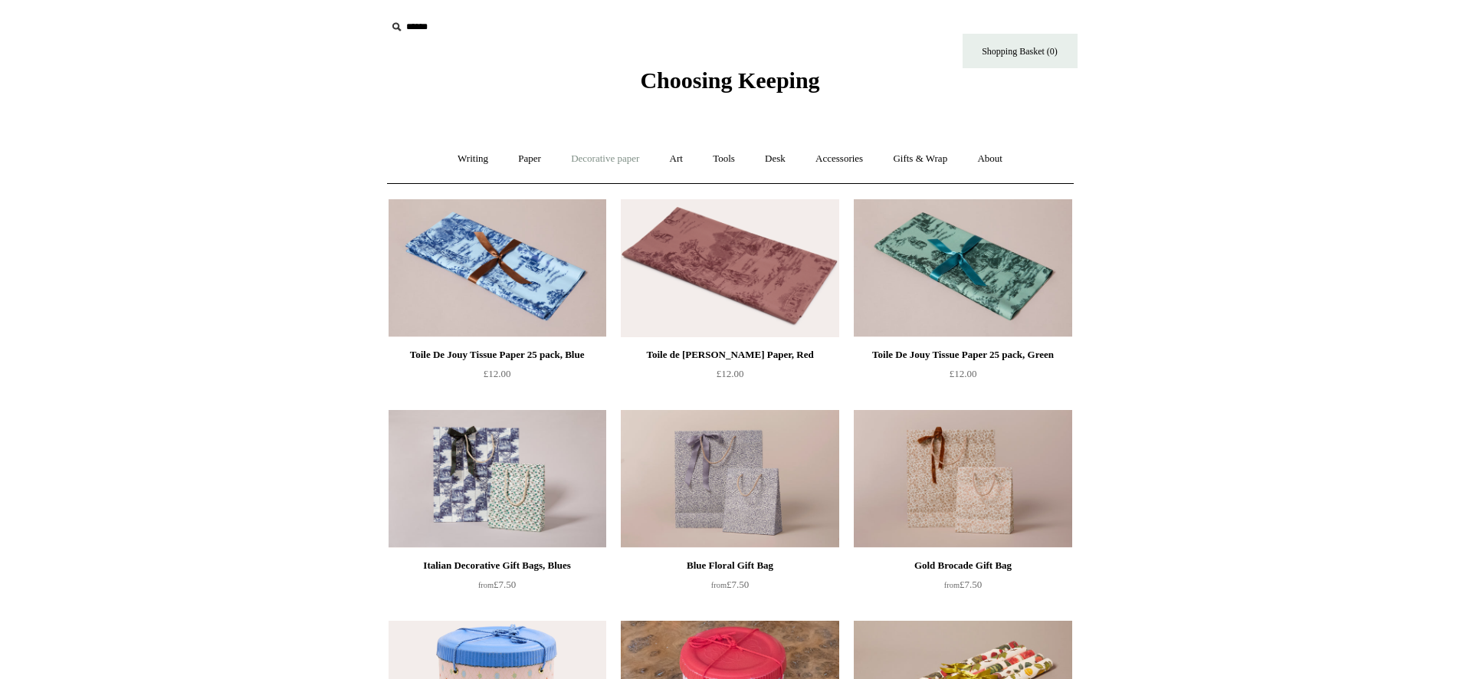
click at [607, 159] on link "Decorative paper +" at bounding box center [605, 159] width 96 height 41
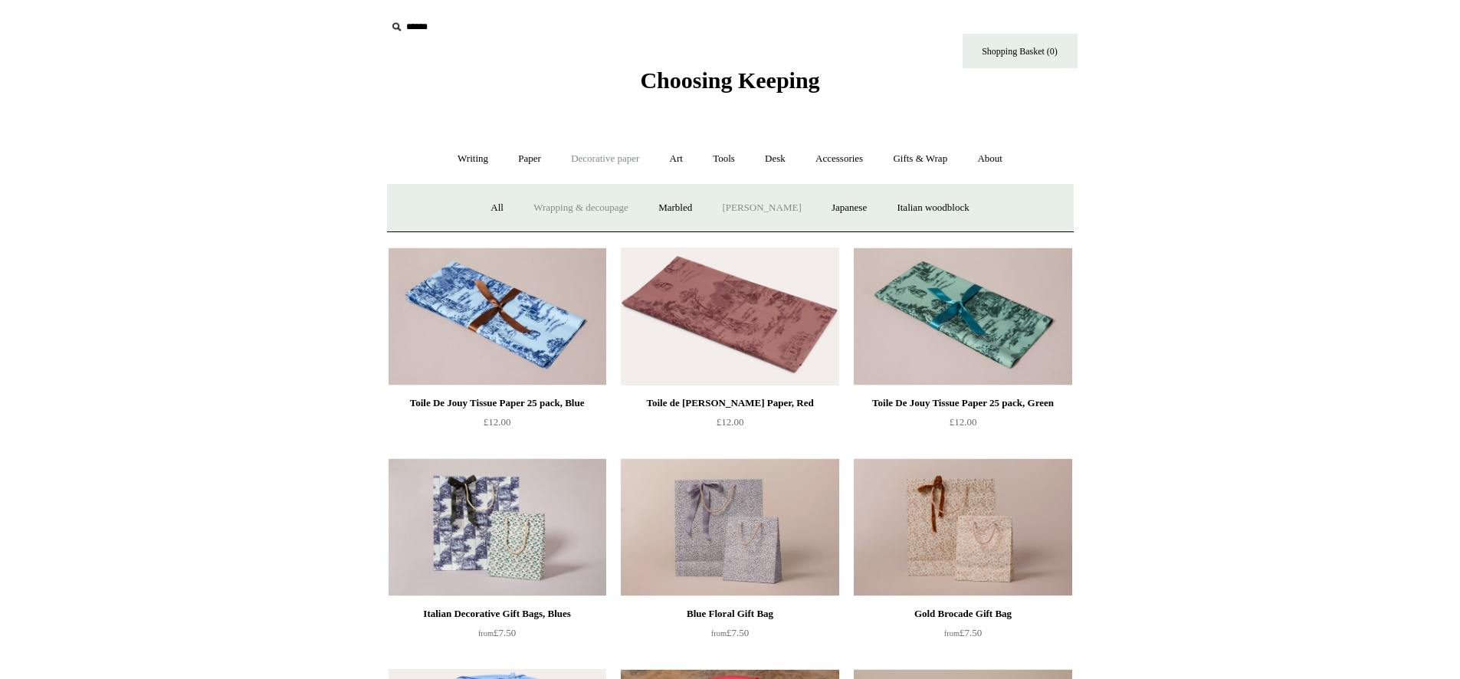
click at [751, 208] on link "[PERSON_NAME]" at bounding box center [761, 208] width 107 height 41
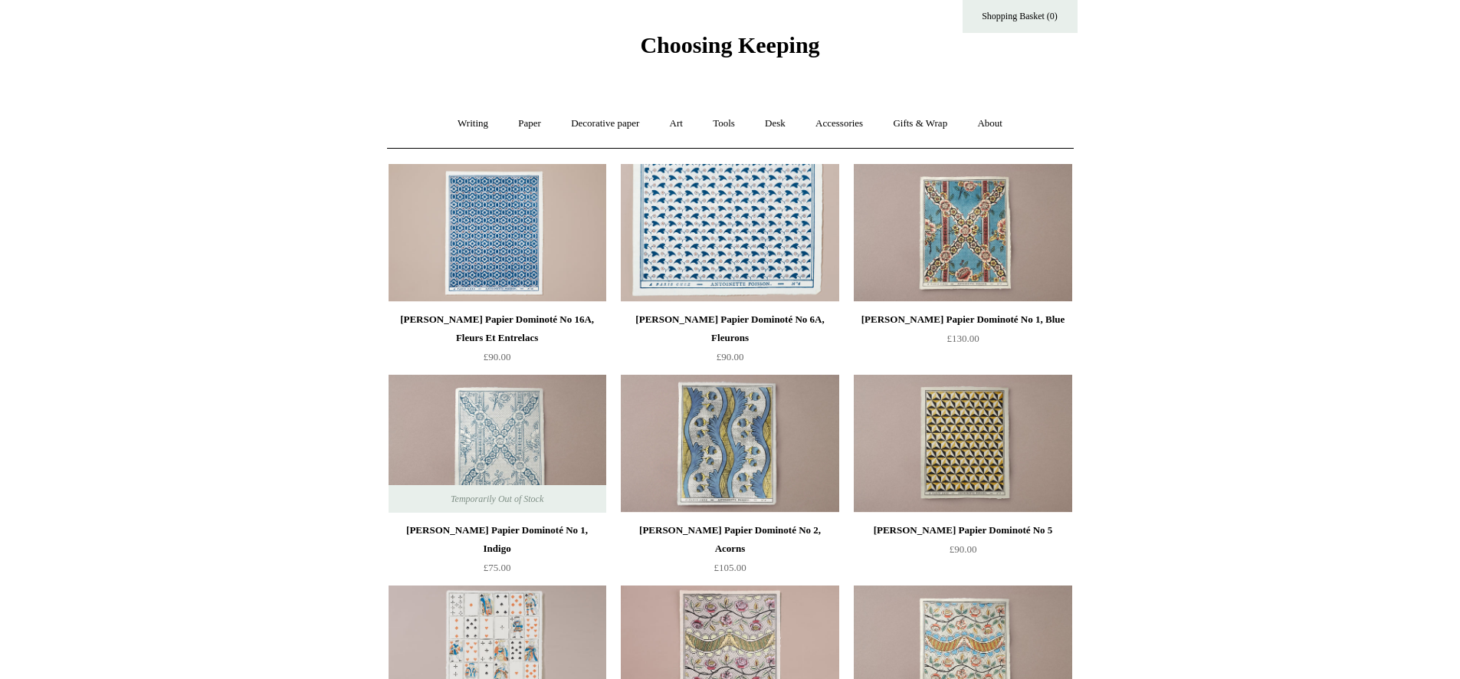
scroll to position [135, 0]
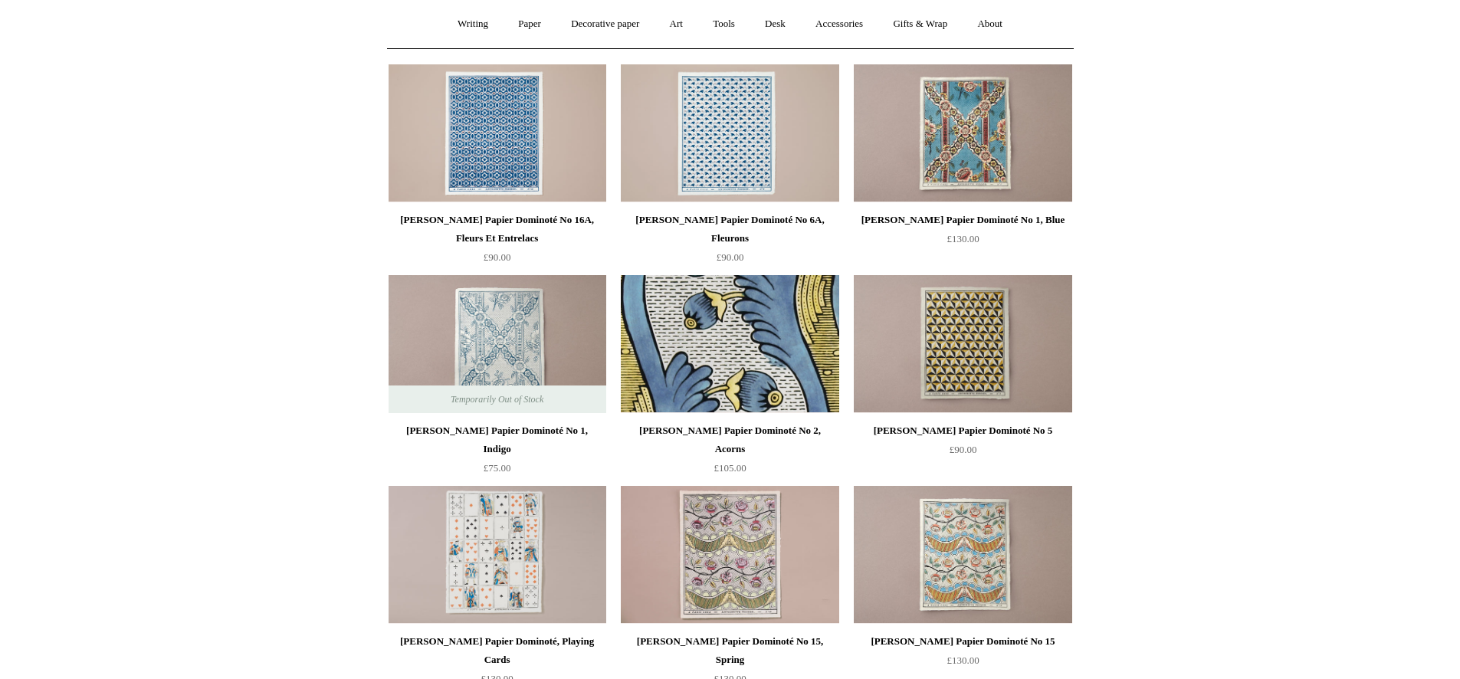
click at [731, 323] on img at bounding box center [730, 344] width 218 height 138
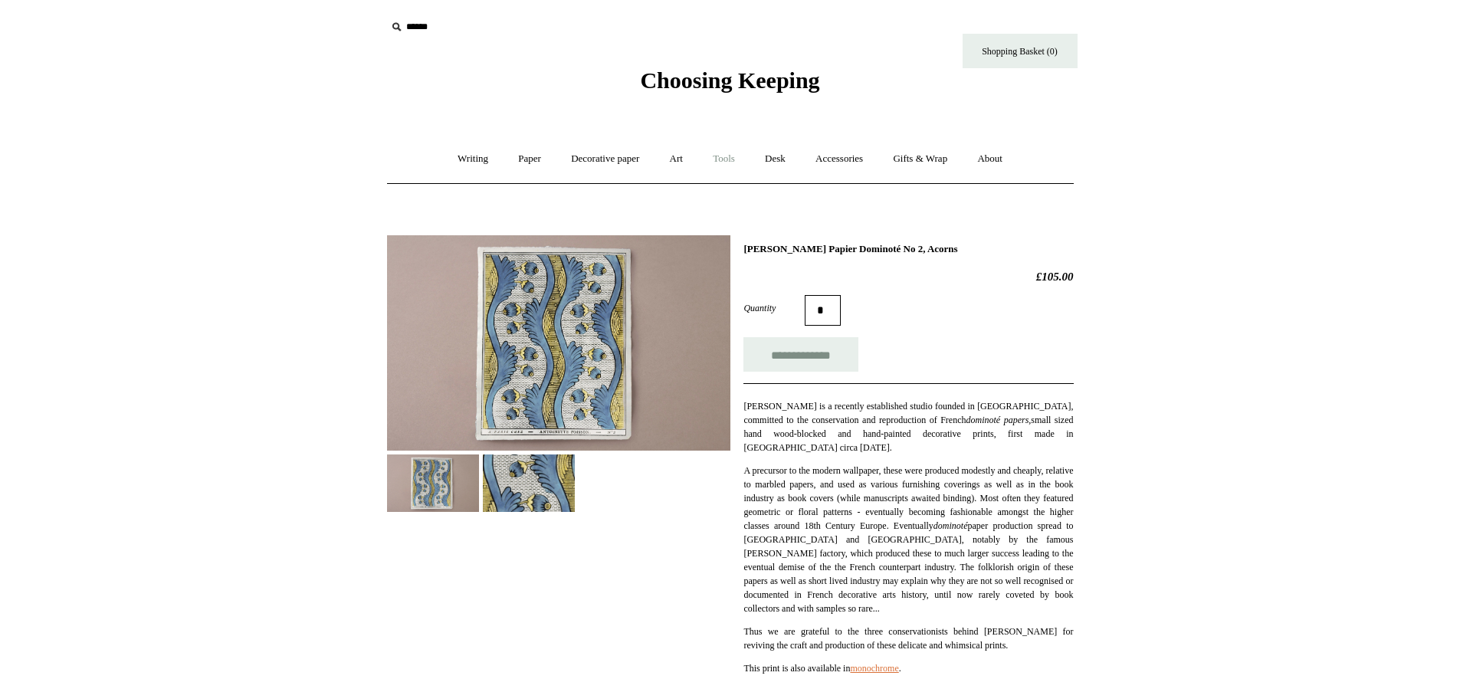
click at [733, 162] on link "Tools +" at bounding box center [724, 159] width 50 height 41
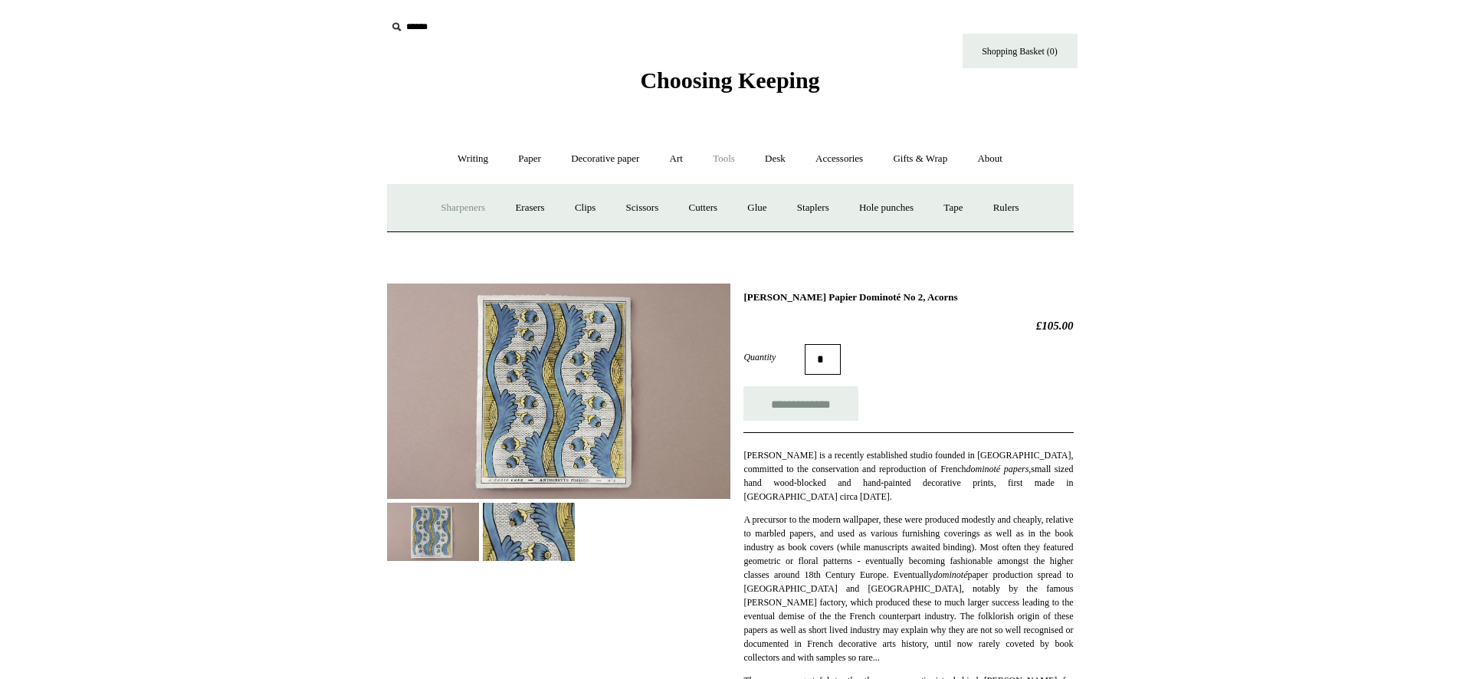
click at [461, 208] on link "Sharpeners" at bounding box center [463, 208] width 72 height 41
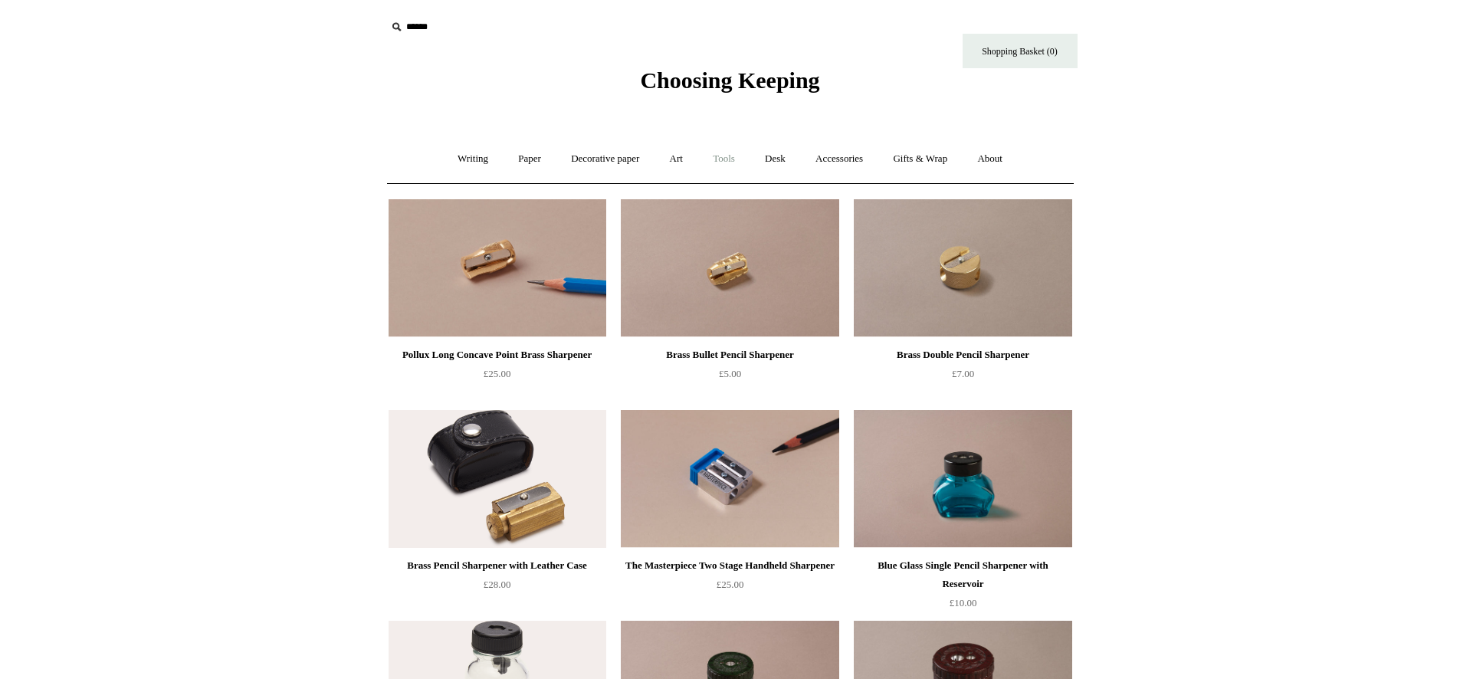
click at [730, 155] on link "Tools +" at bounding box center [724, 159] width 50 height 41
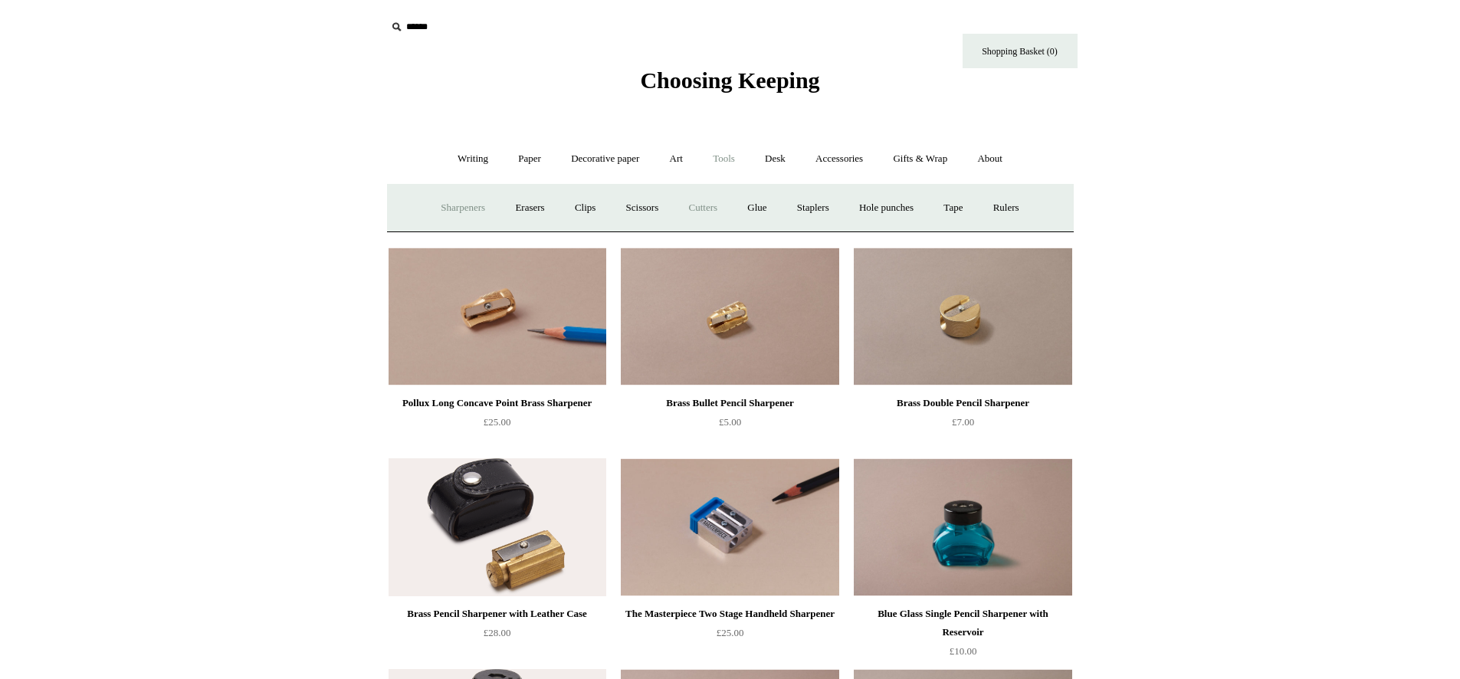
click at [700, 207] on link "Cutters" at bounding box center [703, 208] width 57 height 41
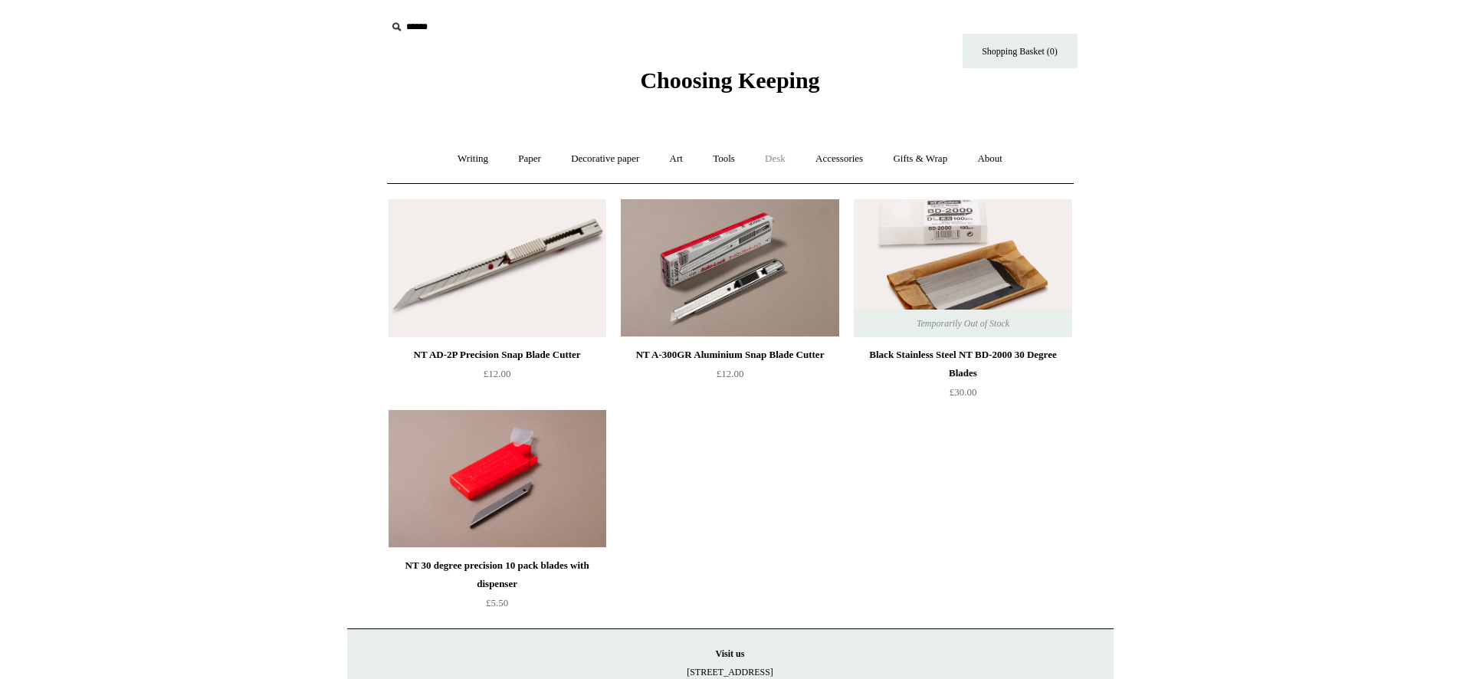
click at [784, 162] on link "Desk +" at bounding box center [775, 159] width 48 height 41
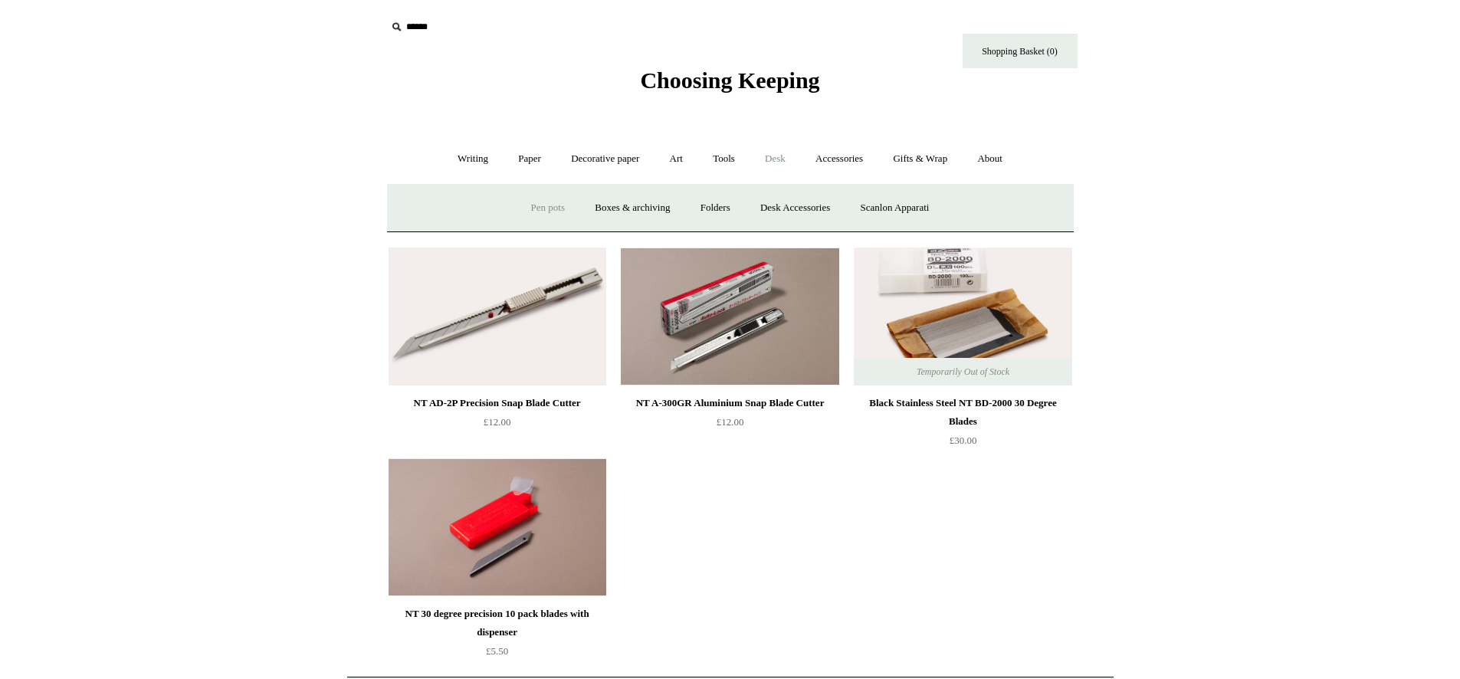
click at [553, 206] on link "Pen pots" at bounding box center [547, 208] width 61 height 41
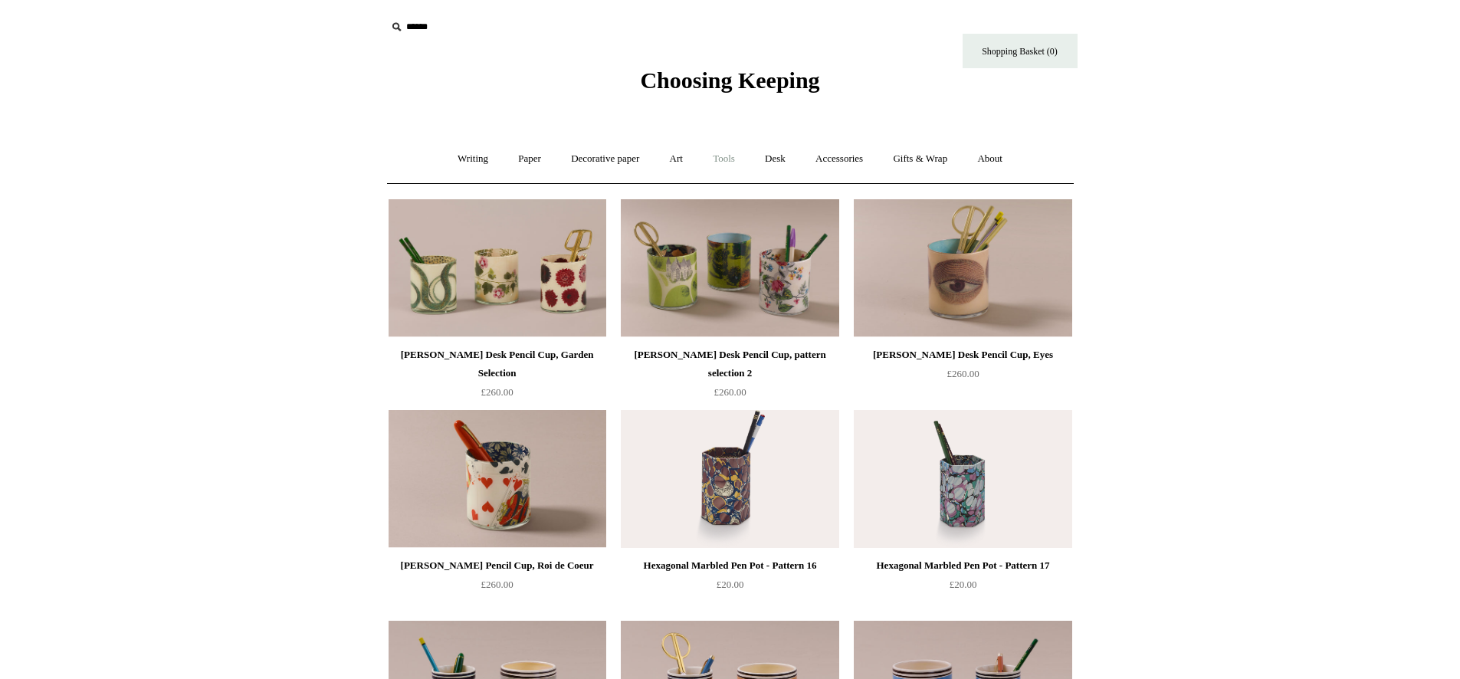
click at [728, 158] on link "Tools +" at bounding box center [724, 159] width 50 height 41
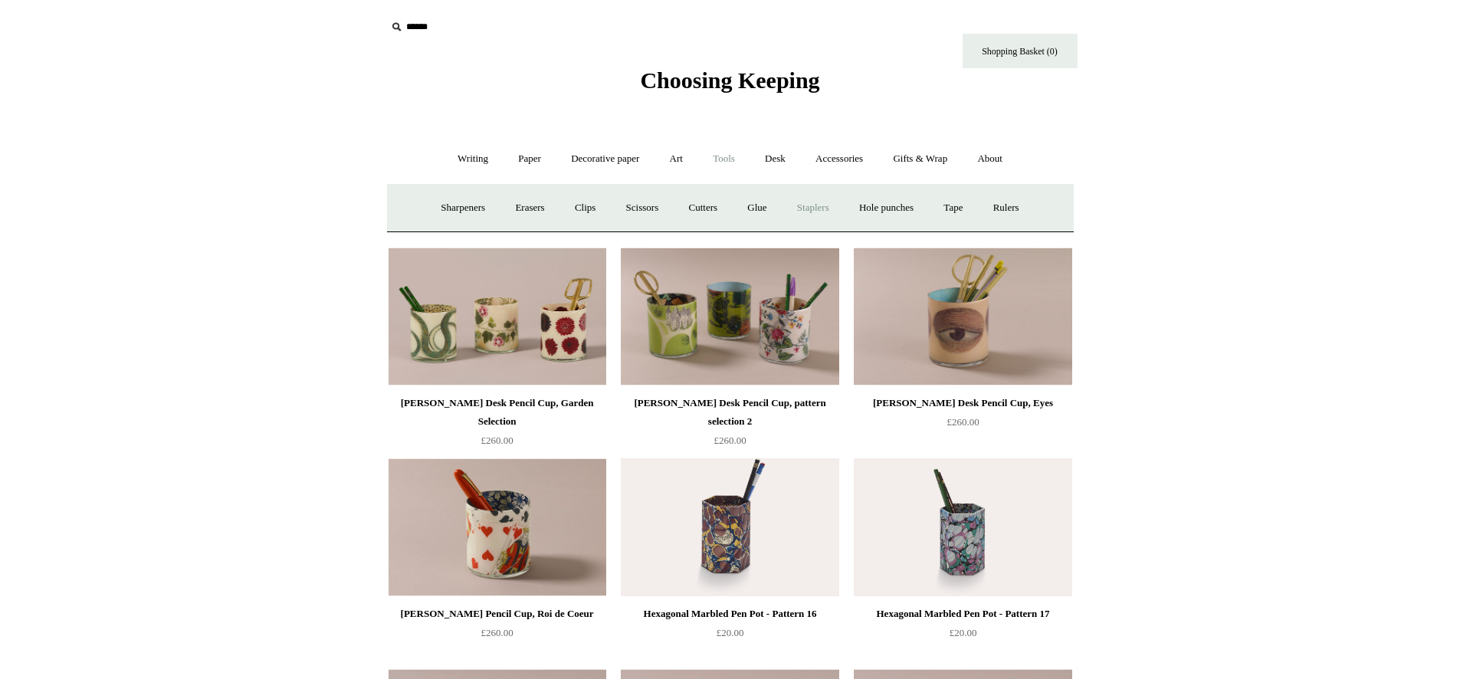
click at [824, 205] on link "Staplers +" at bounding box center [813, 208] width 60 height 41
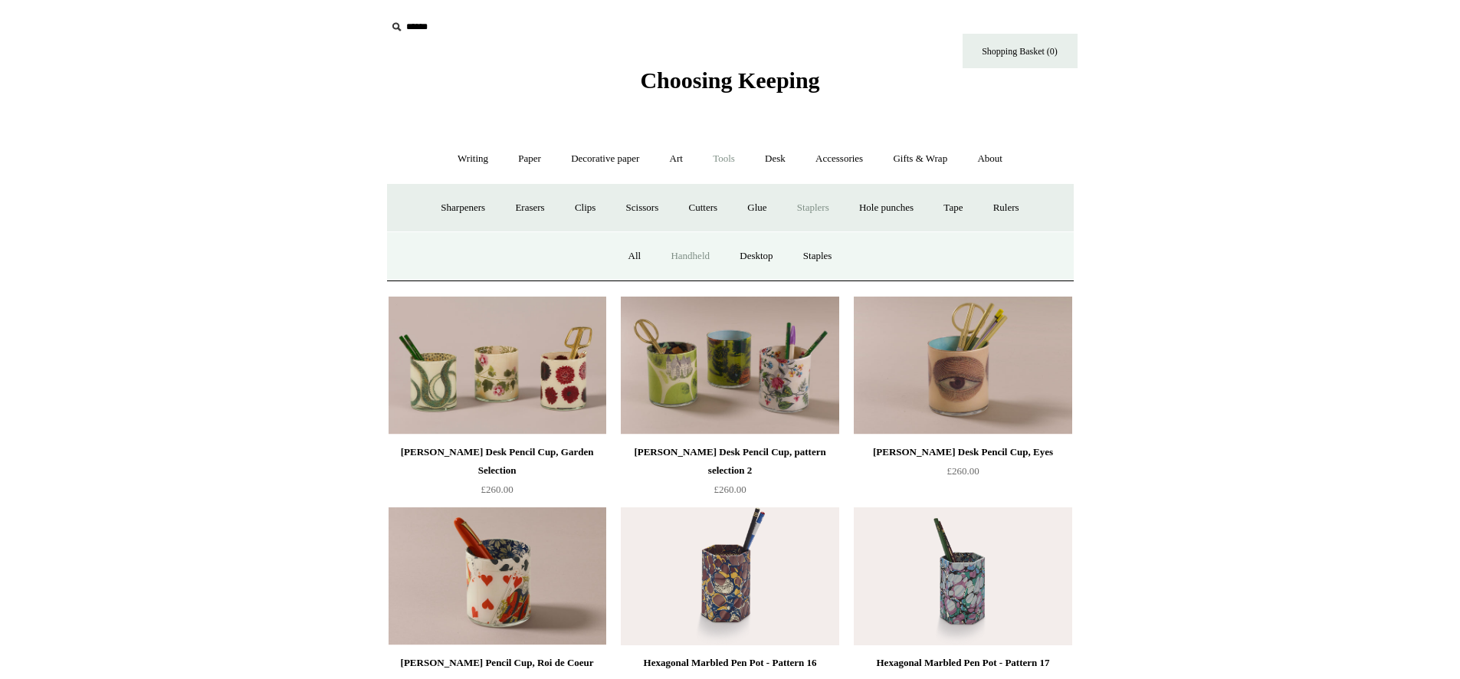
click at [695, 251] on link "Handheld" at bounding box center [690, 256] width 67 height 41
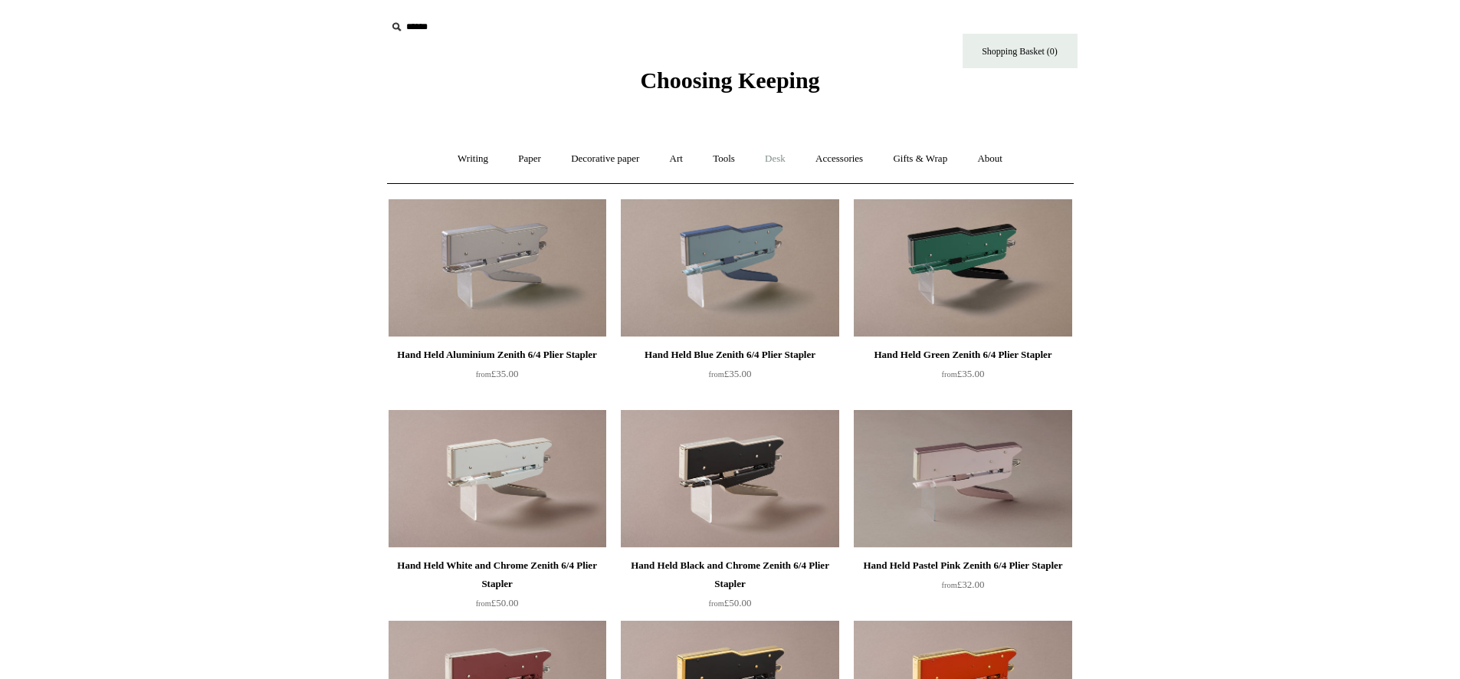
click at [786, 157] on link "Desk +" at bounding box center [775, 159] width 48 height 41
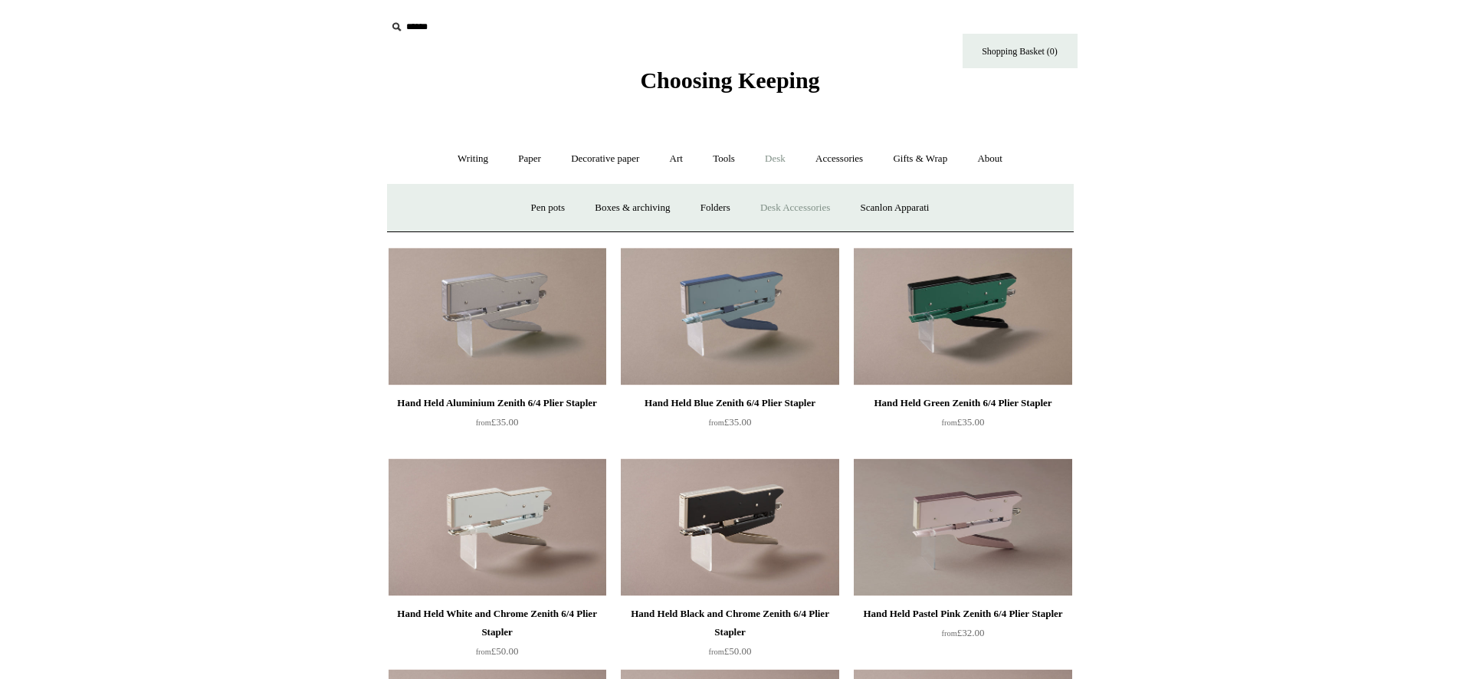
click at [795, 208] on link "Desk Accessories" at bounding box center [795, 208] width 97 height 41
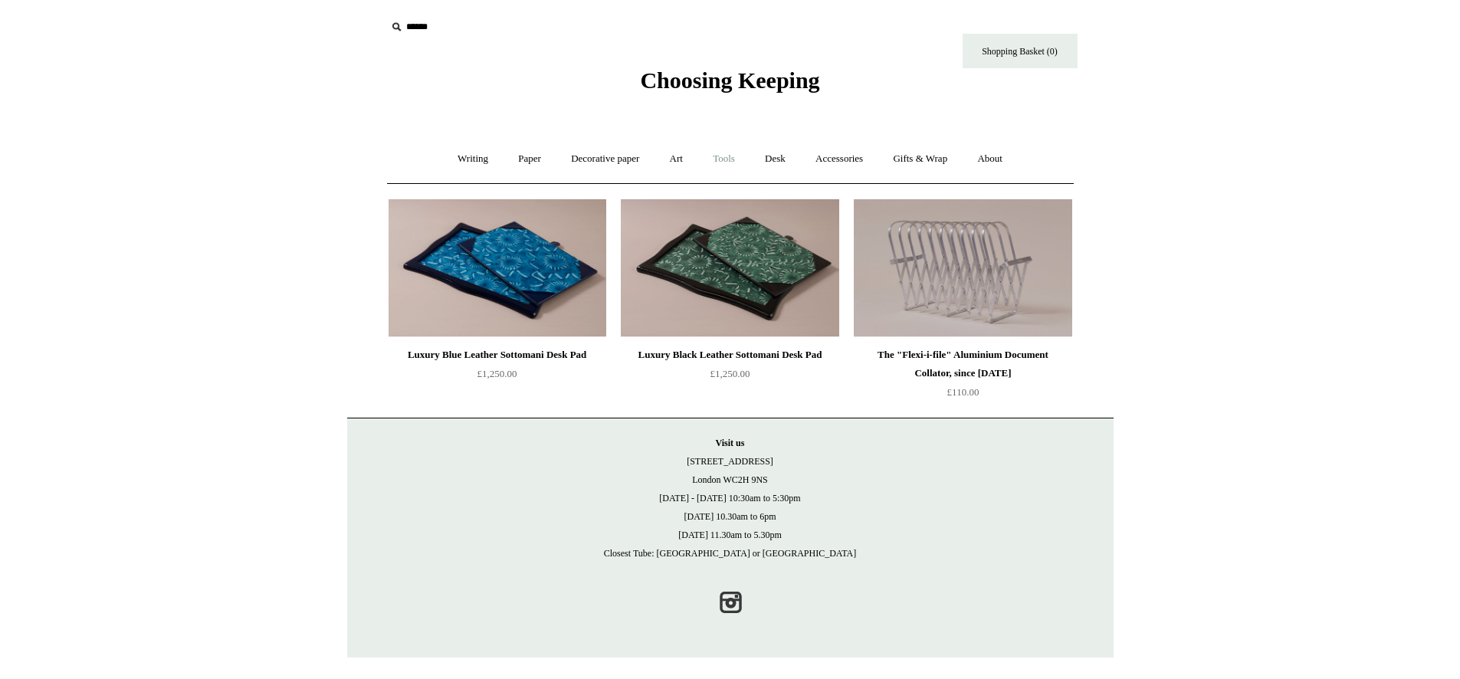
click at [732, 159] on link "Tools +" at bounding box center [724, 159] width 50 height 41
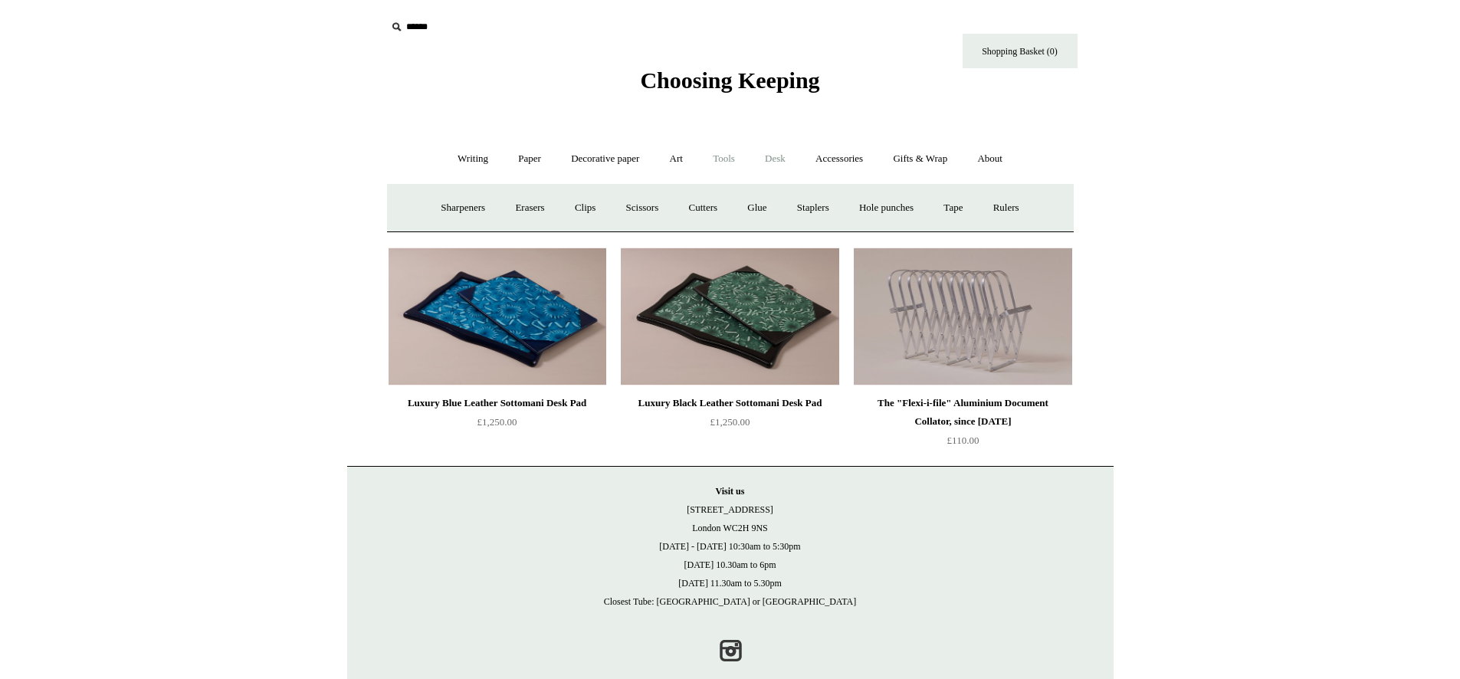
click at [787, 158] on link "Desk +" at bounding box center [775, 159] width 48 height 41
click at [703, 206] on link "Folders" at bounding box center [715, 208] width 57 height 41
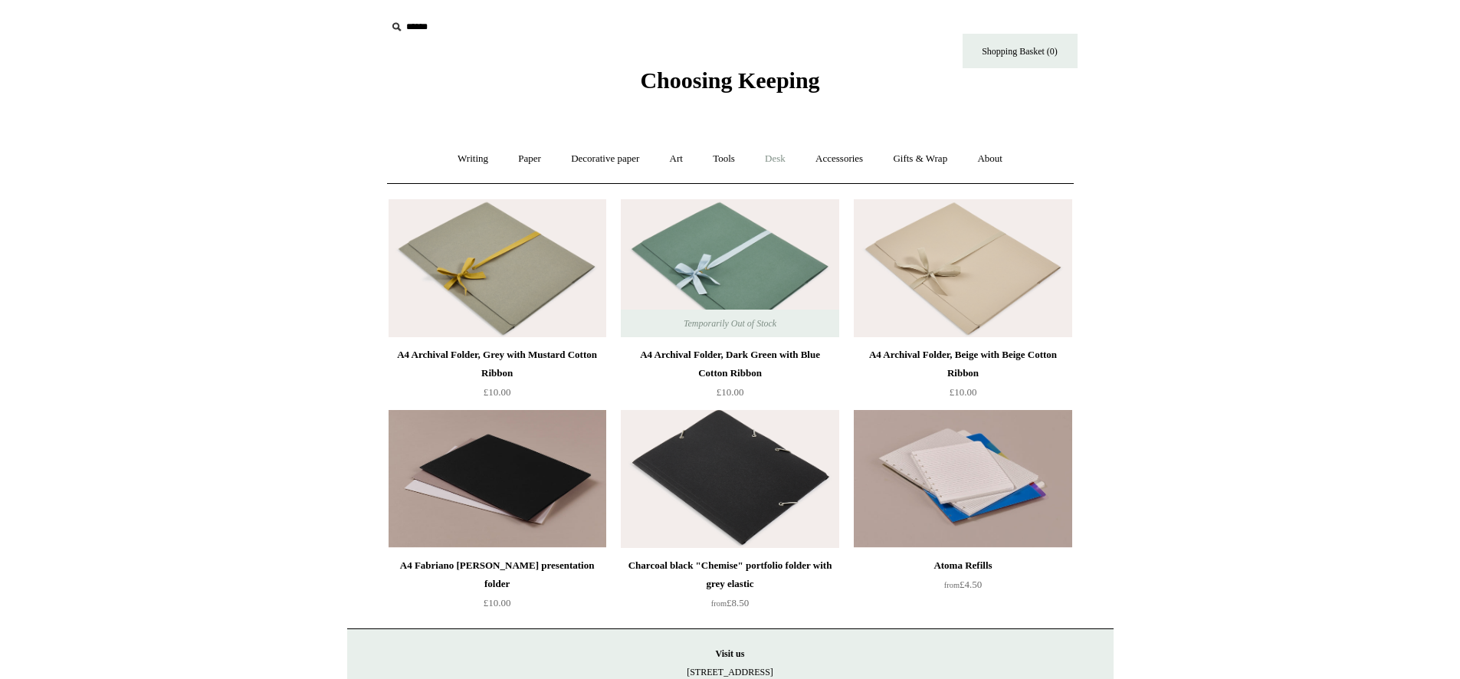
click at [777, 161] on link "Desk +" at bounding box center [775, 159] width 48 height 41
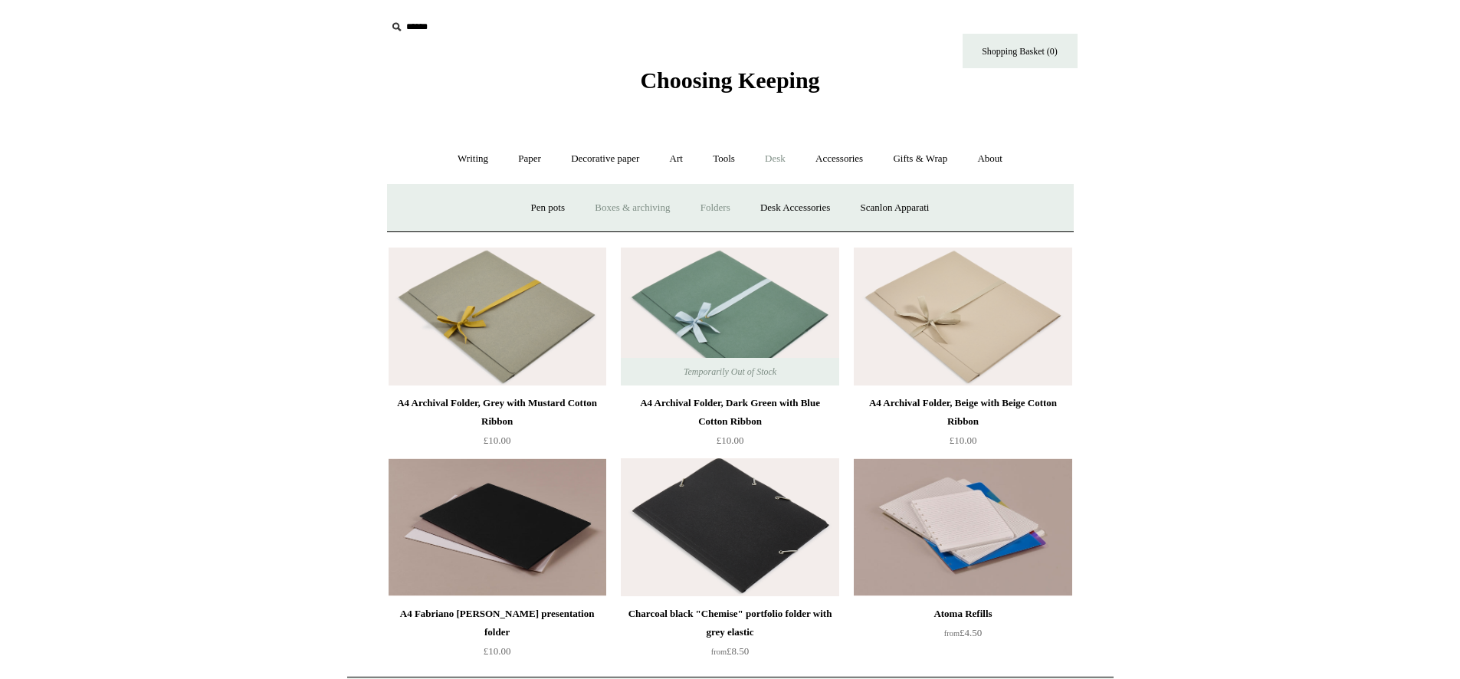
click at [627, 212] on link "Boxes & archiving" at bounding box center [632, 208] width 103 height 41
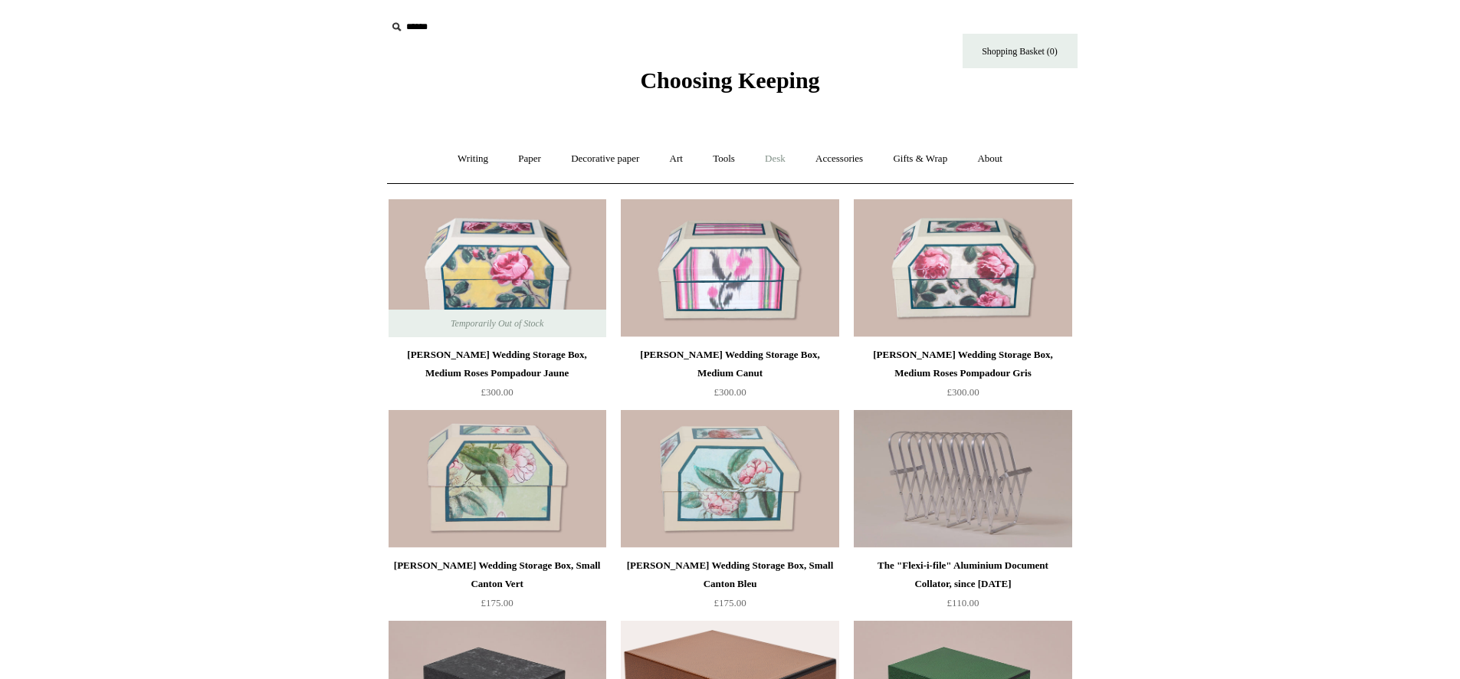
click at [784, 154] on link "Desk +" at bounding box center [775, 159] width 48 height 41
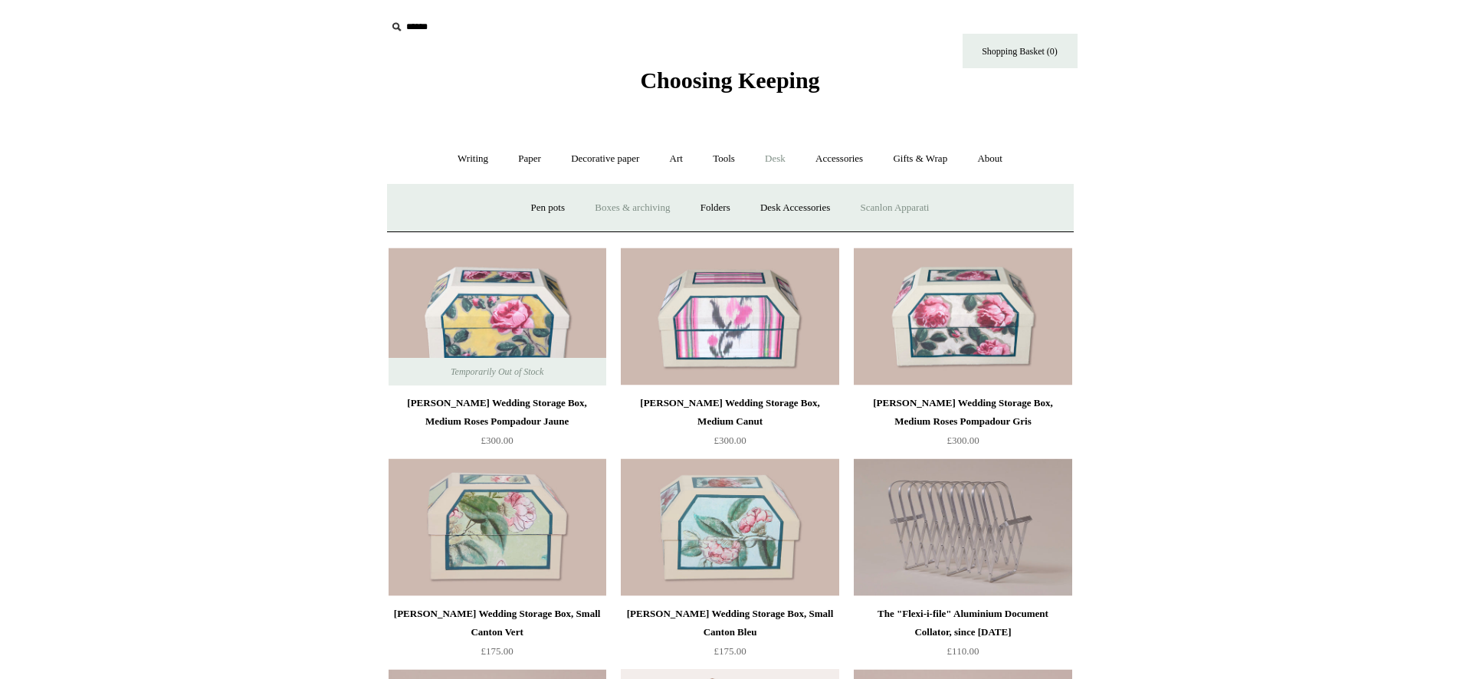
click at [905, 210] on link "Scanlon Apparati" at bounding box center [895, 208] width 97 height 41
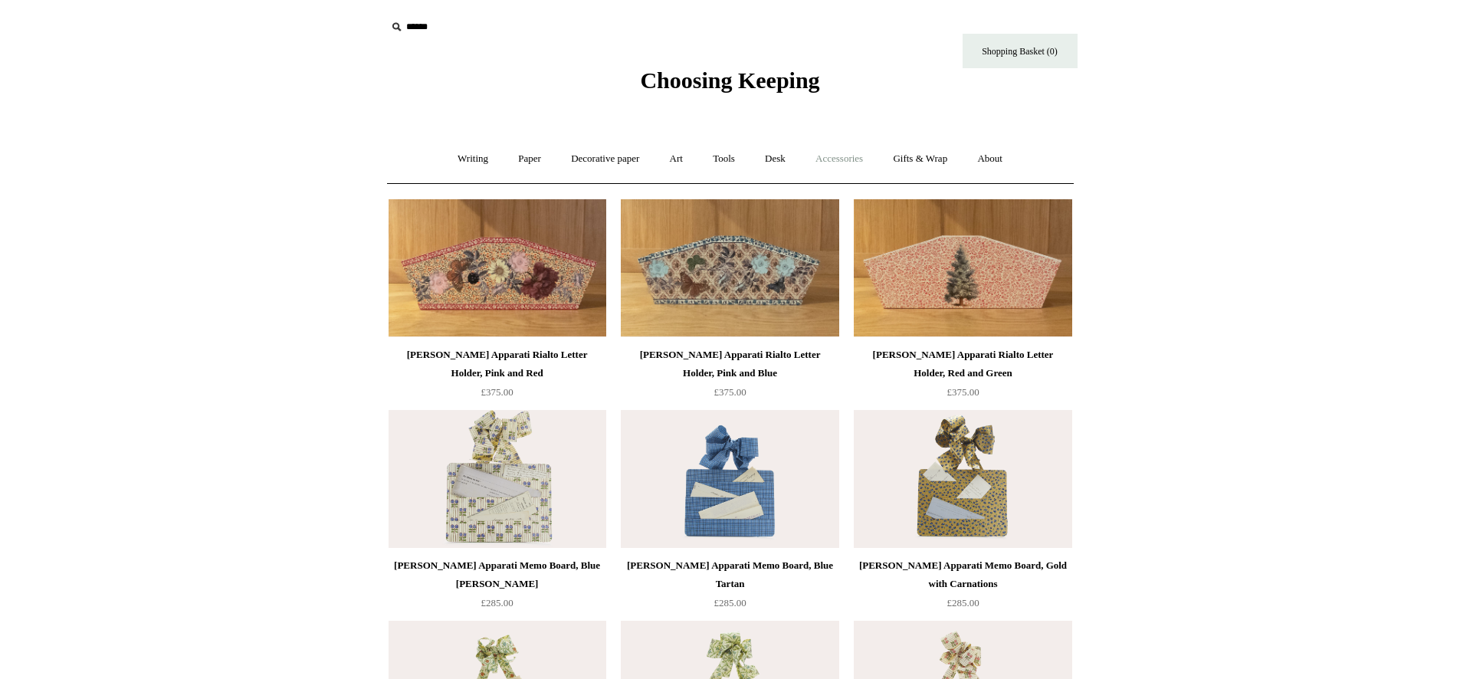
click at [868, 156] on link "Accessories +" at bounding box center [839, 159] width 75 height 41
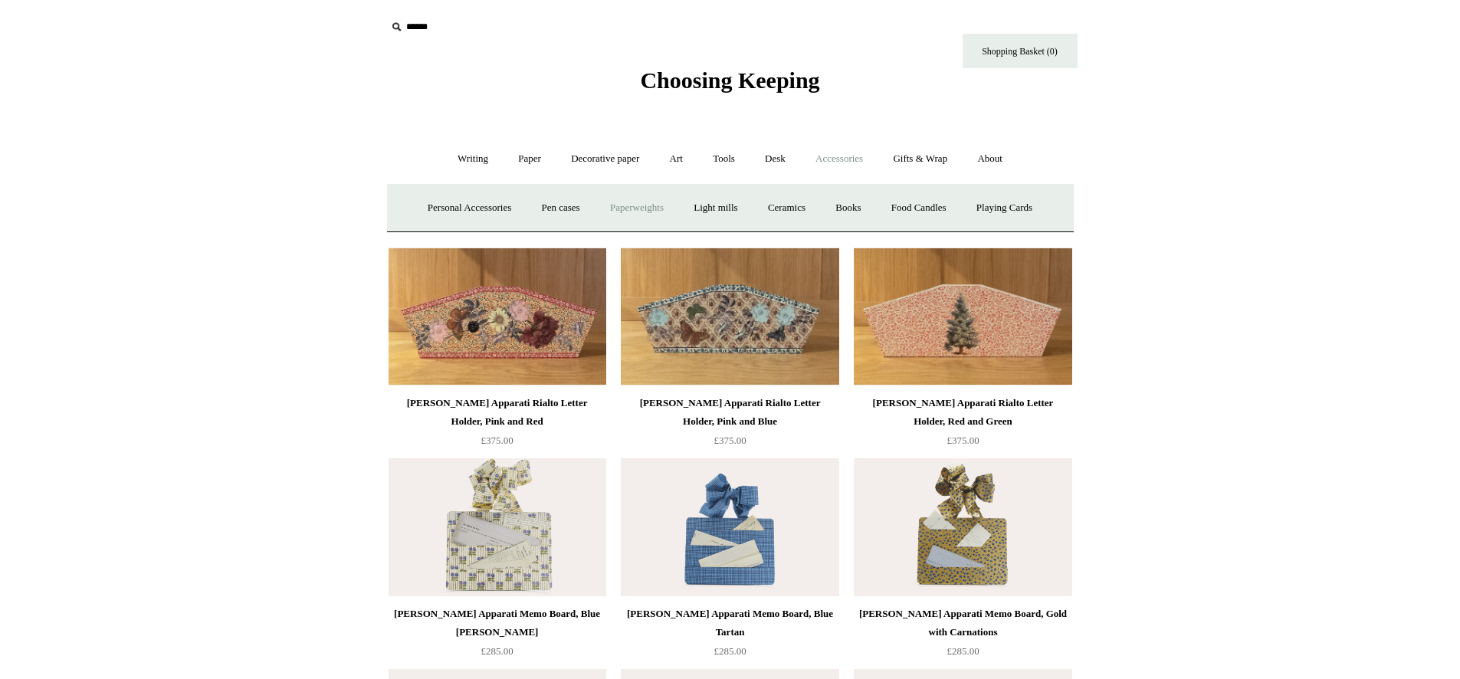
click at [645, 206] on link "Paperweights +" at bounding box center [636, 208] width 81 height 41
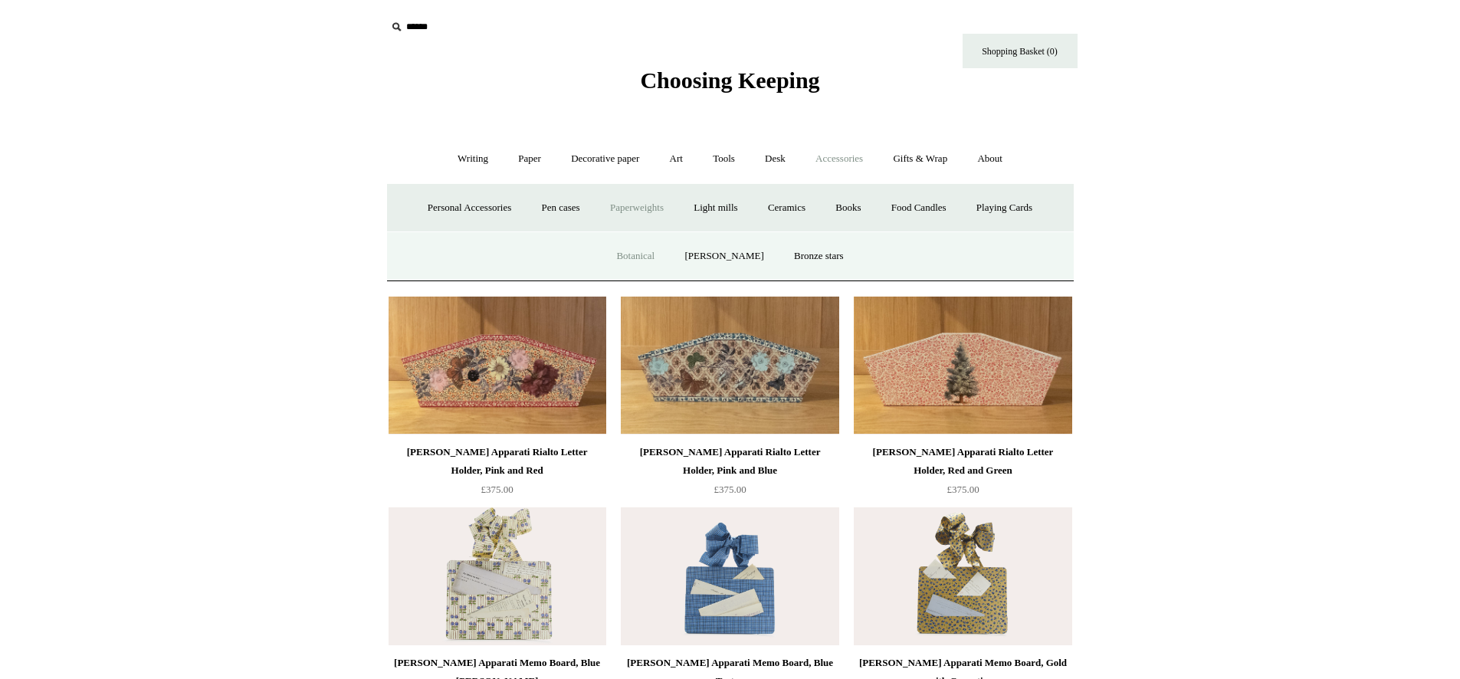
click at [649, 256] on link "Botanical" at bounding box center [635, 256] width 66 height 41
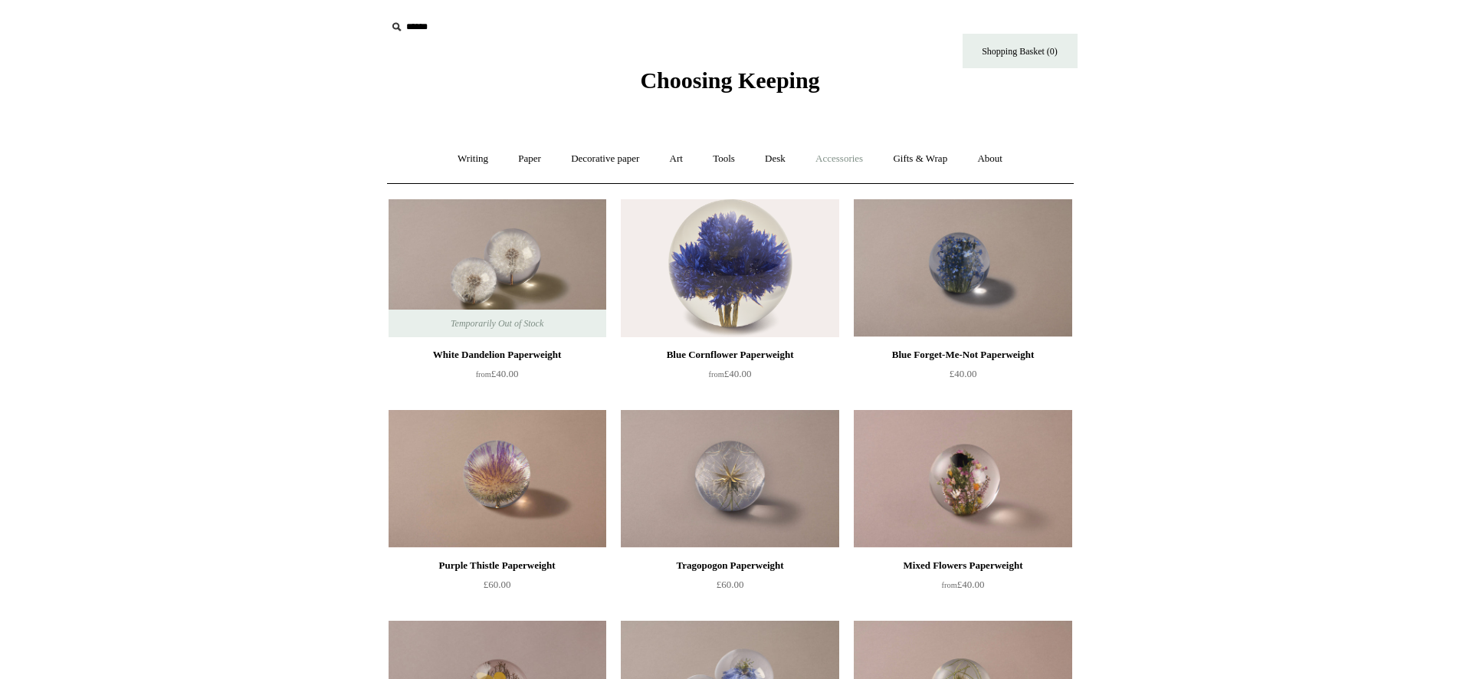
click at [853, 160] on link "Accessories +" at bounding box center [839, 159] width 75 height 41
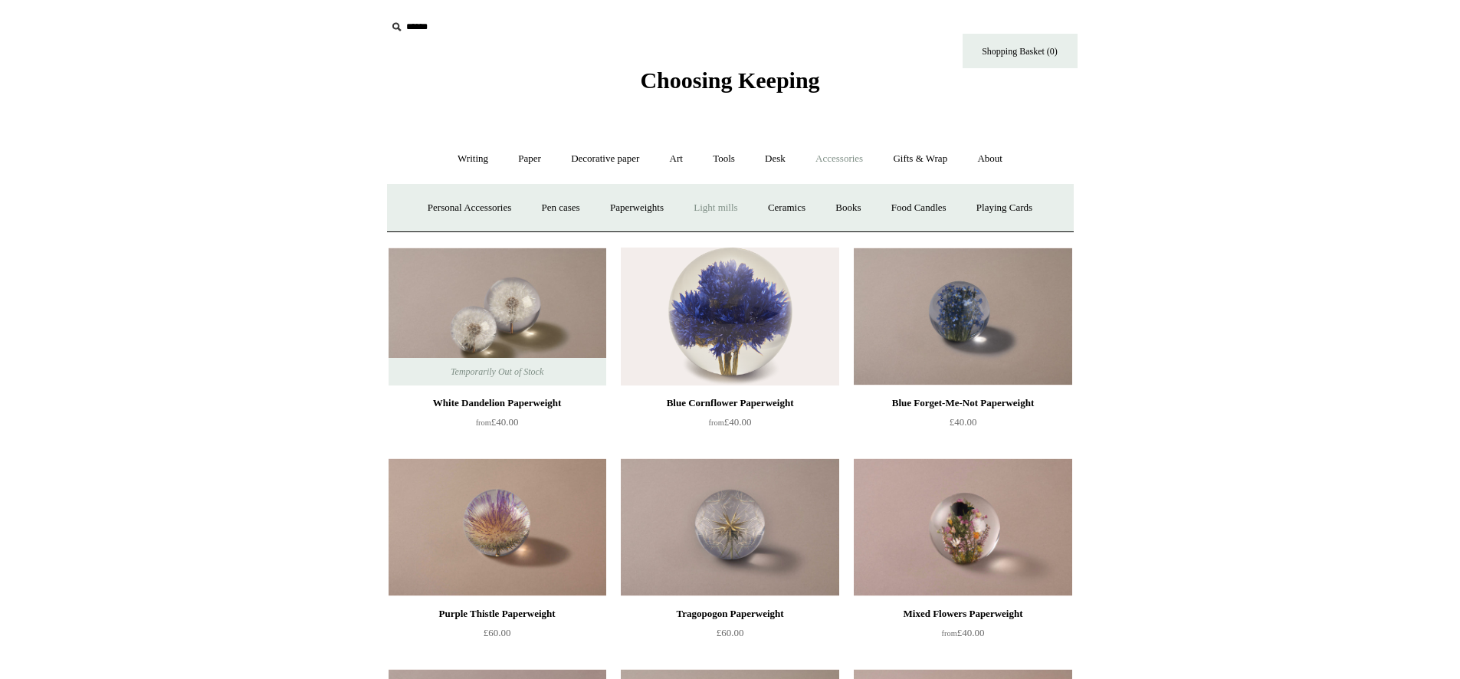
click at [723, 204] on link "Light mills" at bounding box center [715, 208] width 71 height 41
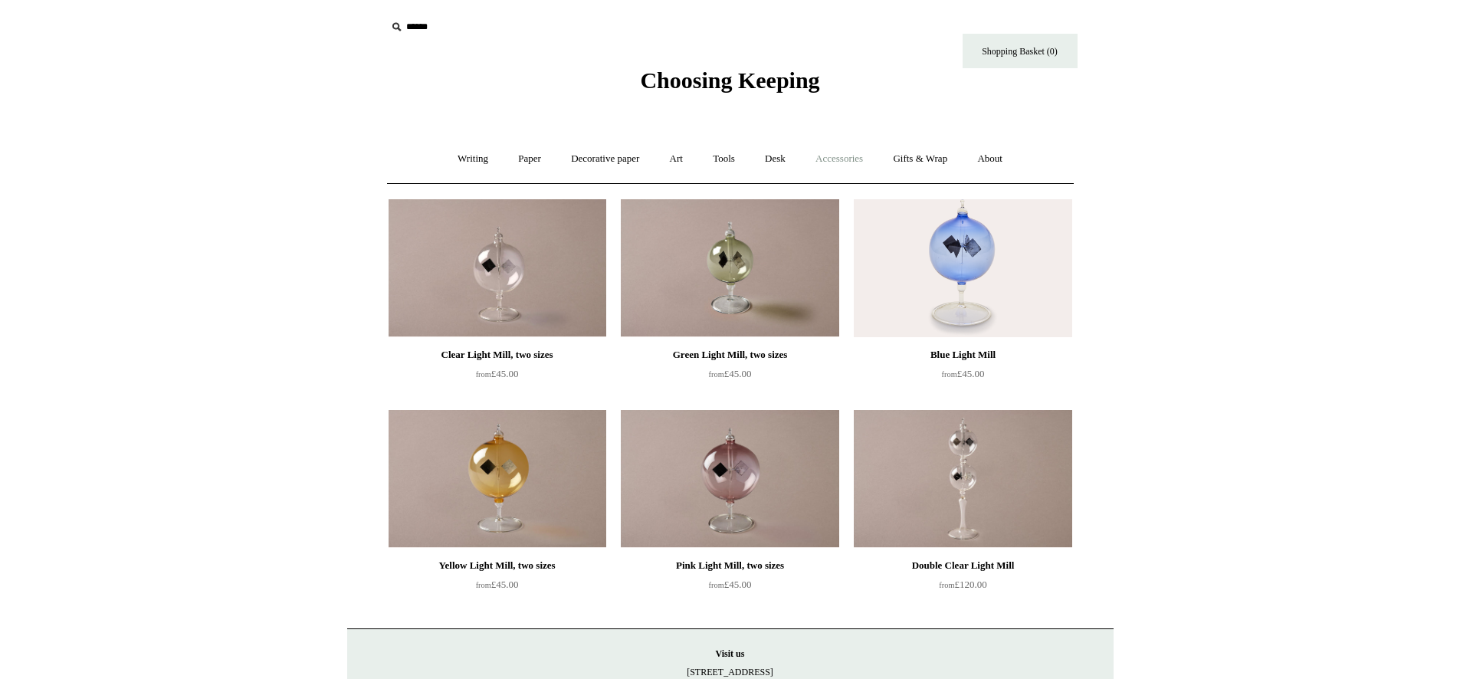
click at [831, 164] on link "Accessories +" at bounding box center [839, 159] width 75 height 41
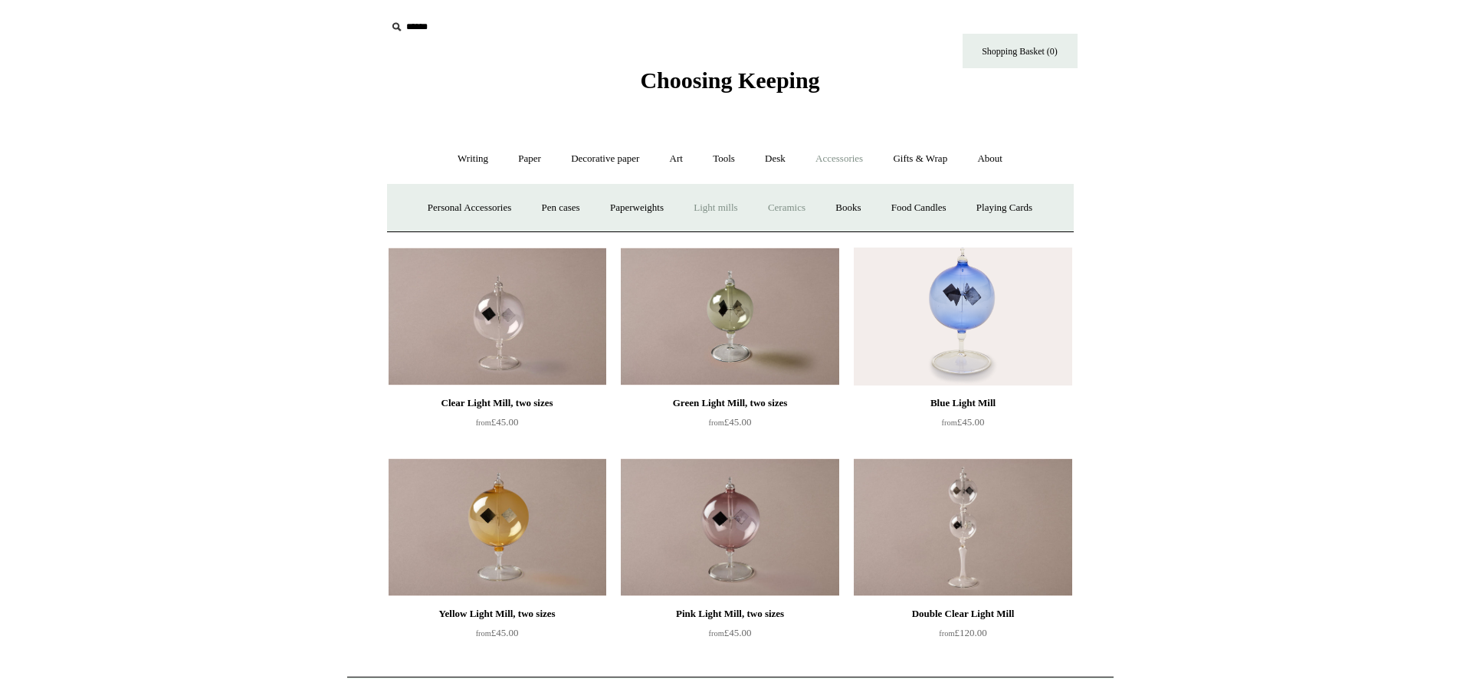
click at [791, 204] on link "Ceramics +" at bounding box center [786, 208] width 65 height 41
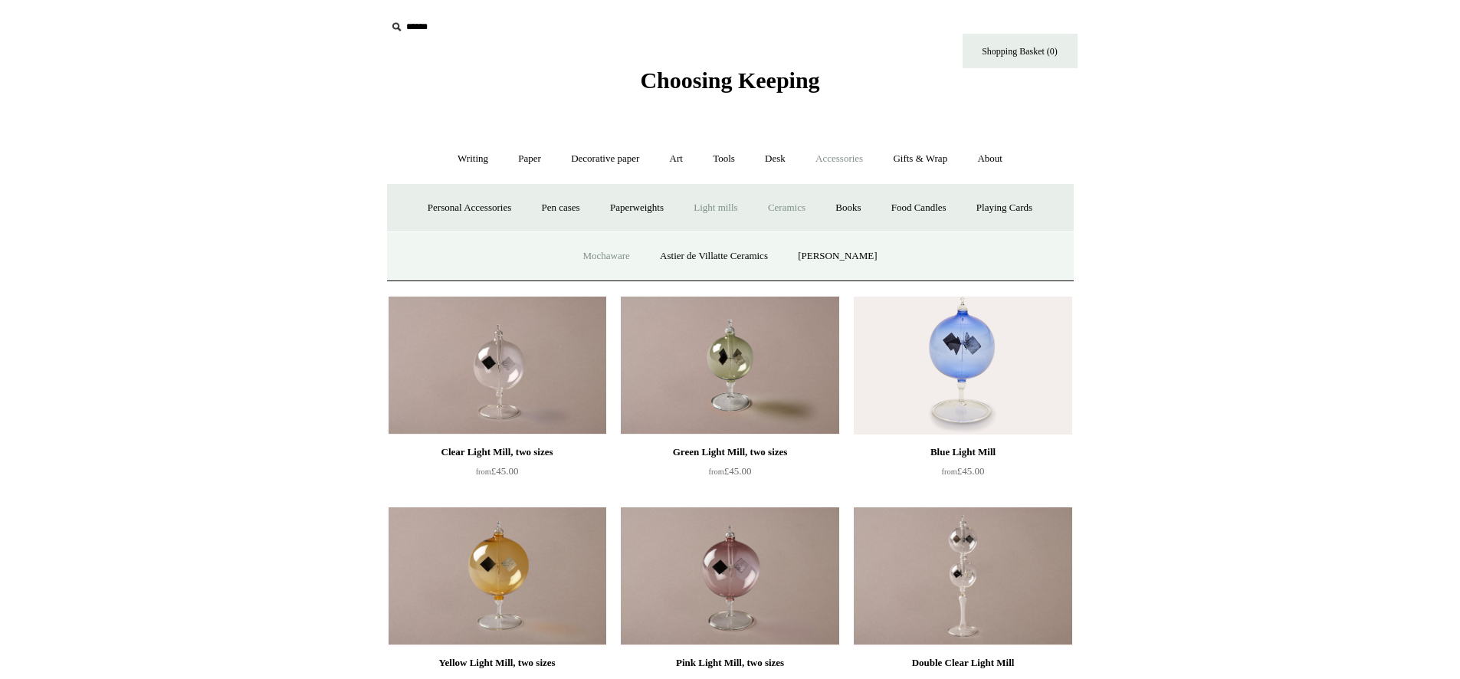
click at [630, 254] on link "Mochaware" at bounding box center [606, 256] width 74 height 41
